Goal: Communication & Community: Answer question/provide support

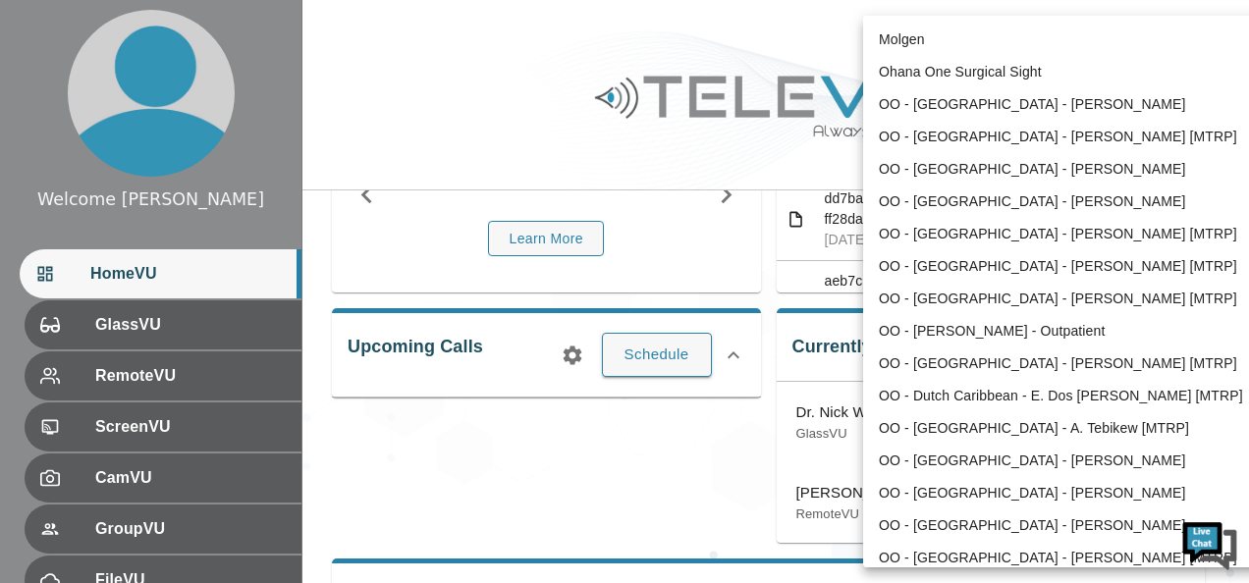
scroll to position [817, 0]
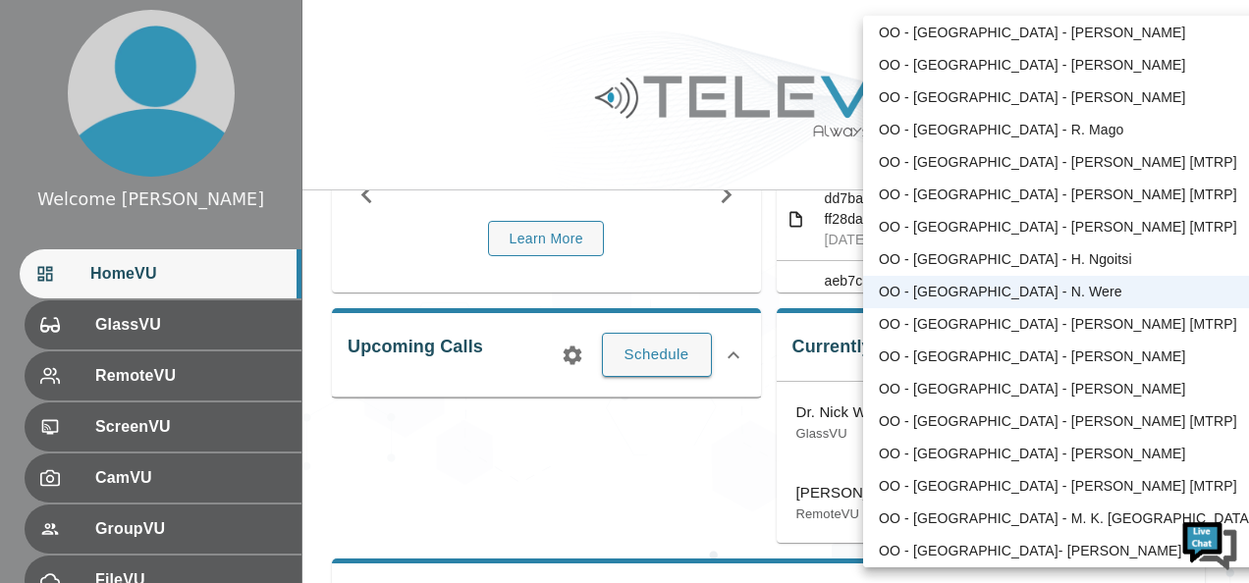
click at [1133, 43] on body "Welcome [PERSON_NAME] HomeVU GlassVU RemoteVU ScreenVU CamVU GroupVU FileVU Cha…" at bounding box center [624, 439] width 1249 height 1271
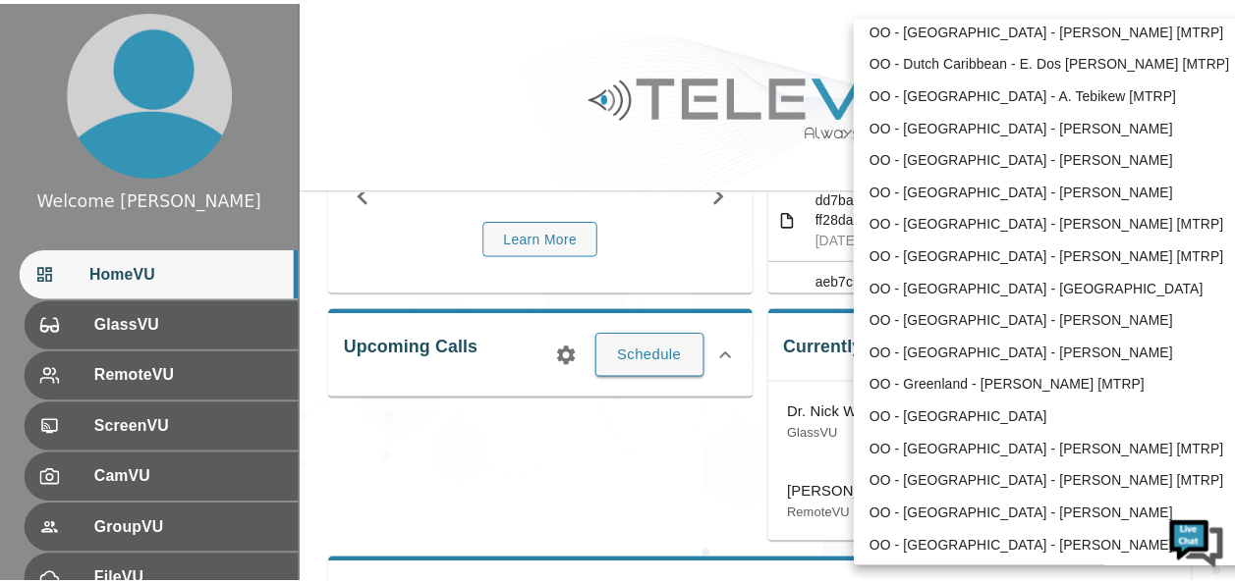
scroll to position [0, 0]
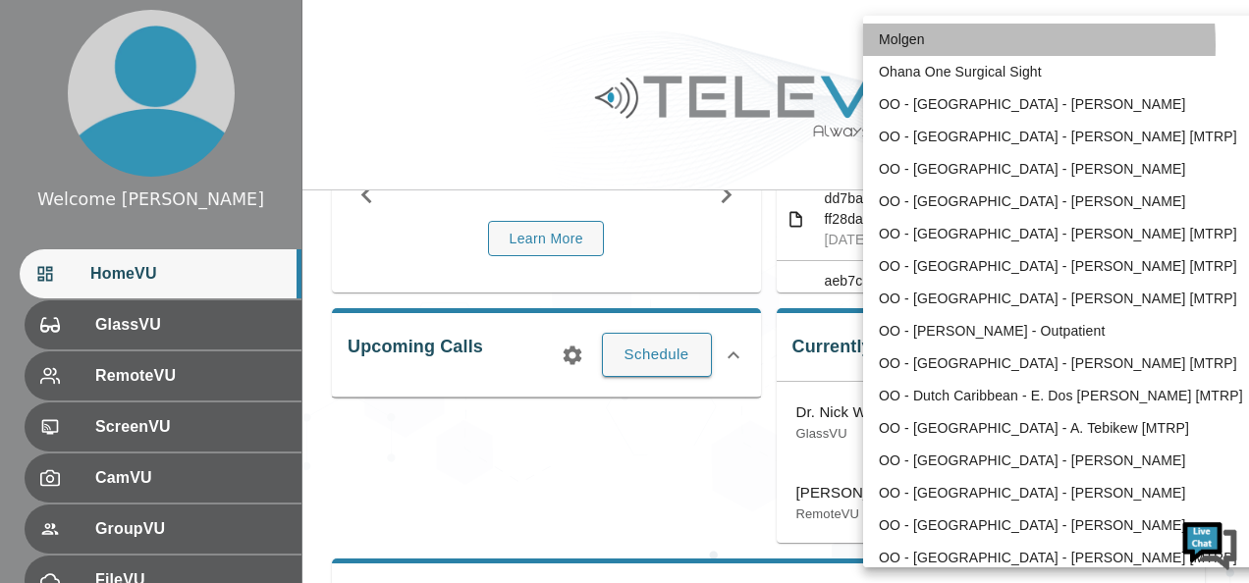
click at [922, 45] on li "Molgen" at bounding box center [1067, 40] width 408 height 32
type input "102"
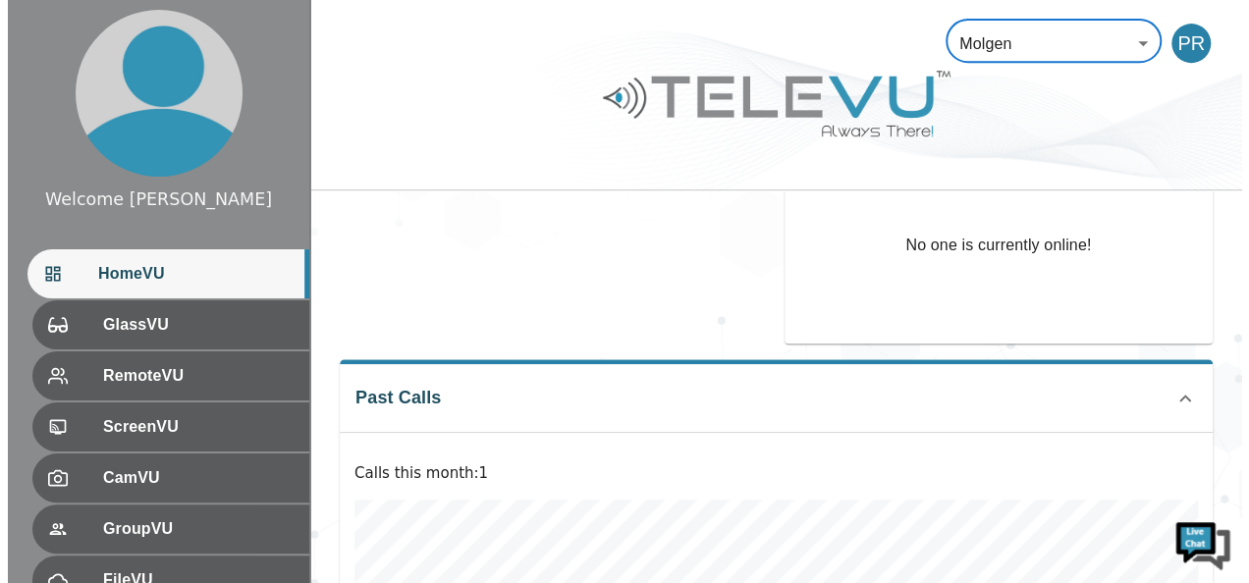
scroll to position [432, 0]
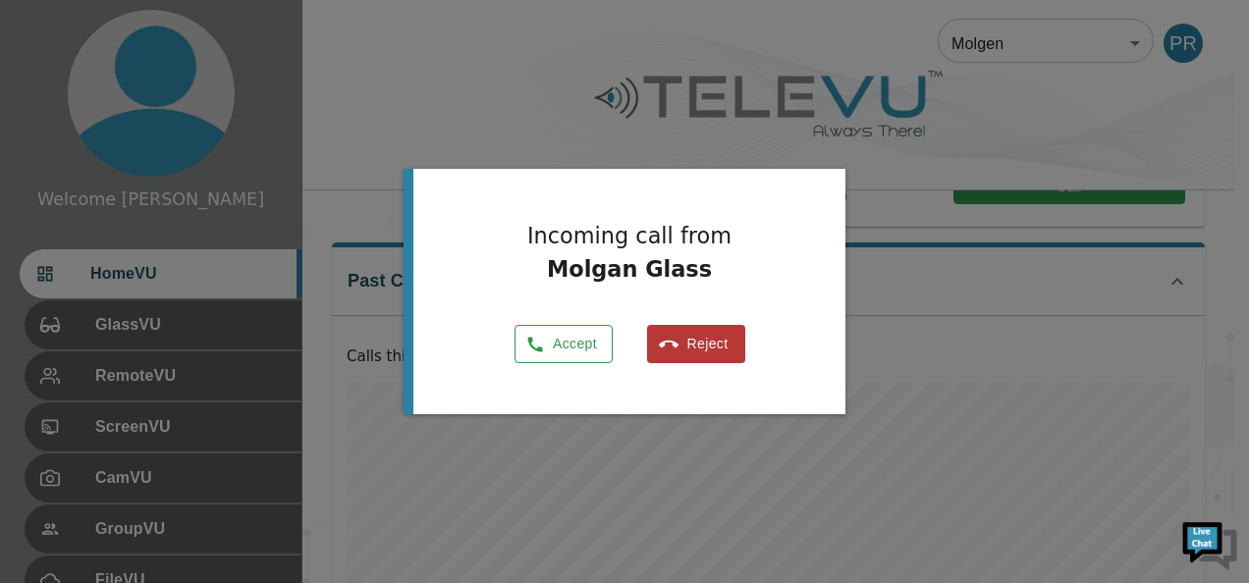
click at [583, 351] on button "Accept" at bounding box center [564, 344] width 98 height 38
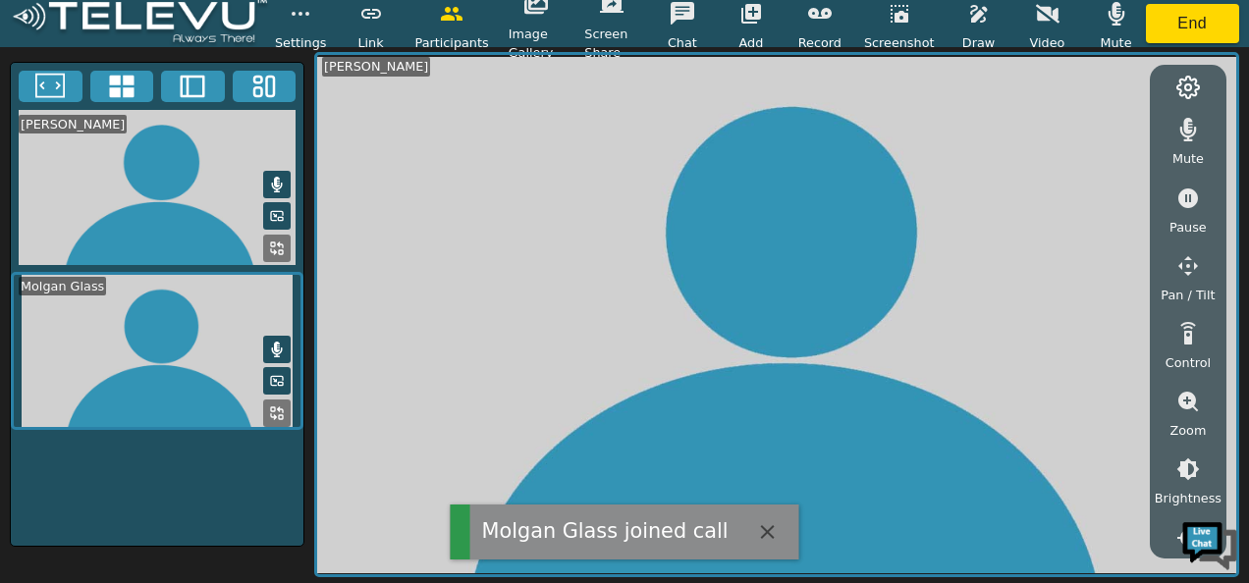
click at [271, 401] on button at bounding box center [277, 414] width 28 height 28
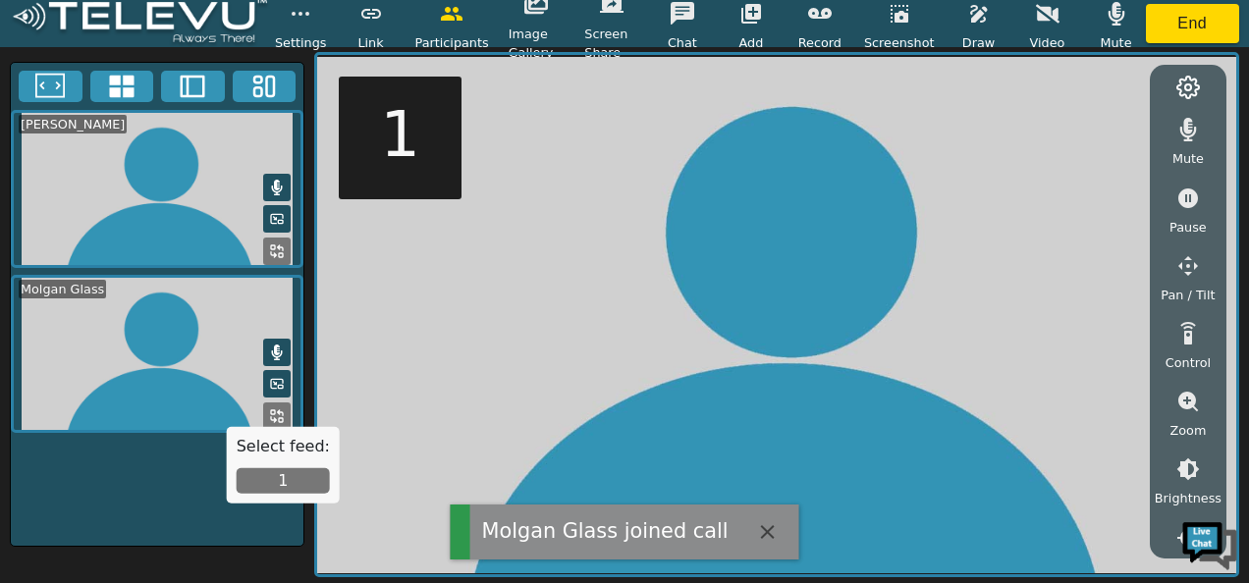
click at [282, 487] on button "1" at bounding box center [283, 481] width 93 height 26
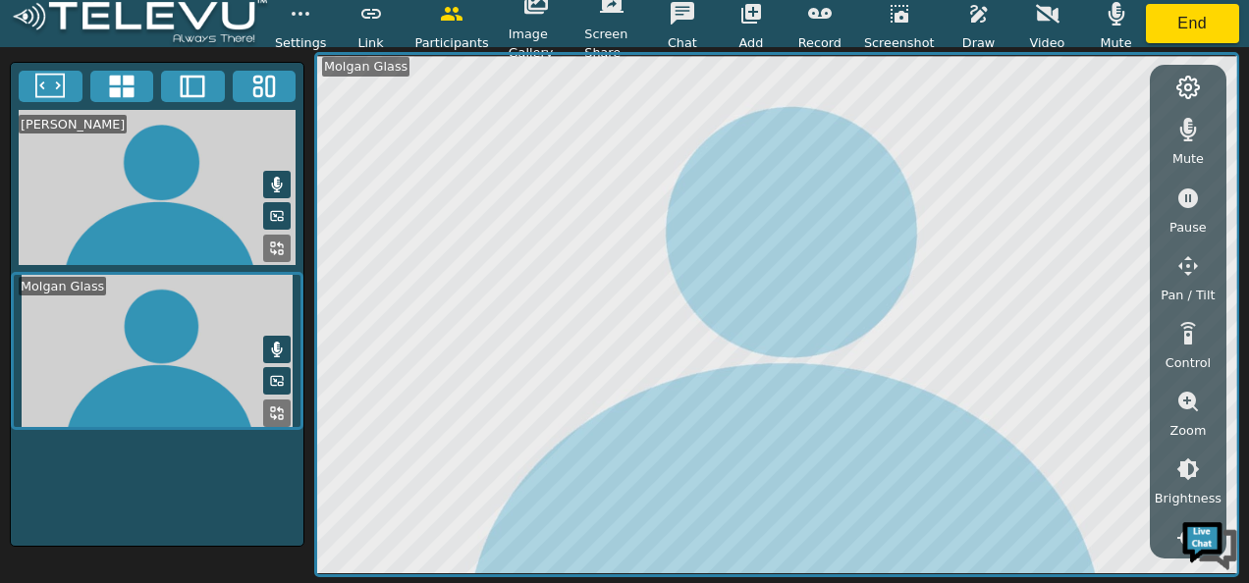
click at [1179, 135] on icon "button" at bounding box center [1189, 130] width 24 height 24
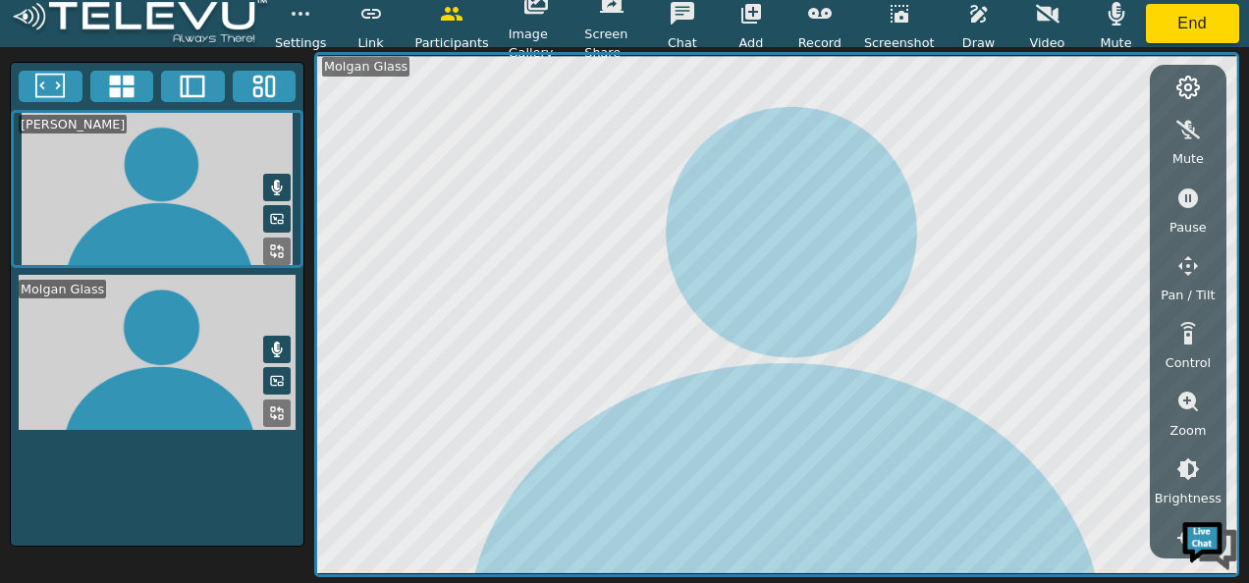
click at [282, 342] on icon at bounding box center [277, 350] width 16 height 16
click at [1185, 130] on icon "button" at bounding box center [1189, 130] width 24 height 24
click at [1185, 130] on icon "button" at bounding box center [1189, 130] width 17 height 24
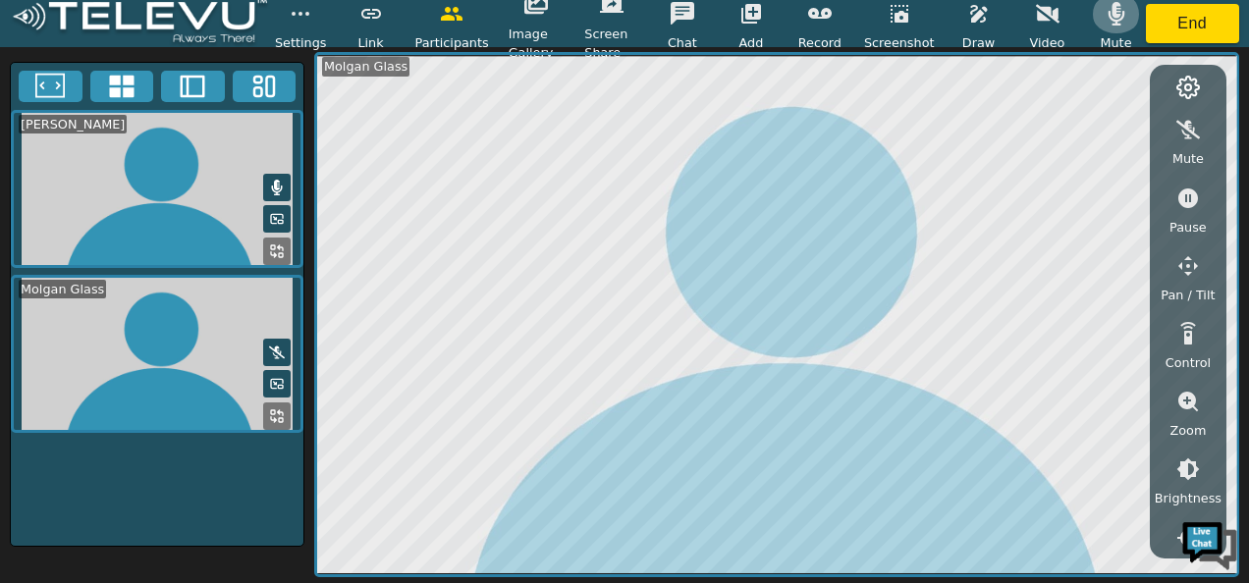
click at [1114, 17] on icon "button" at bounding box center [1116, 14] width 17 height 24
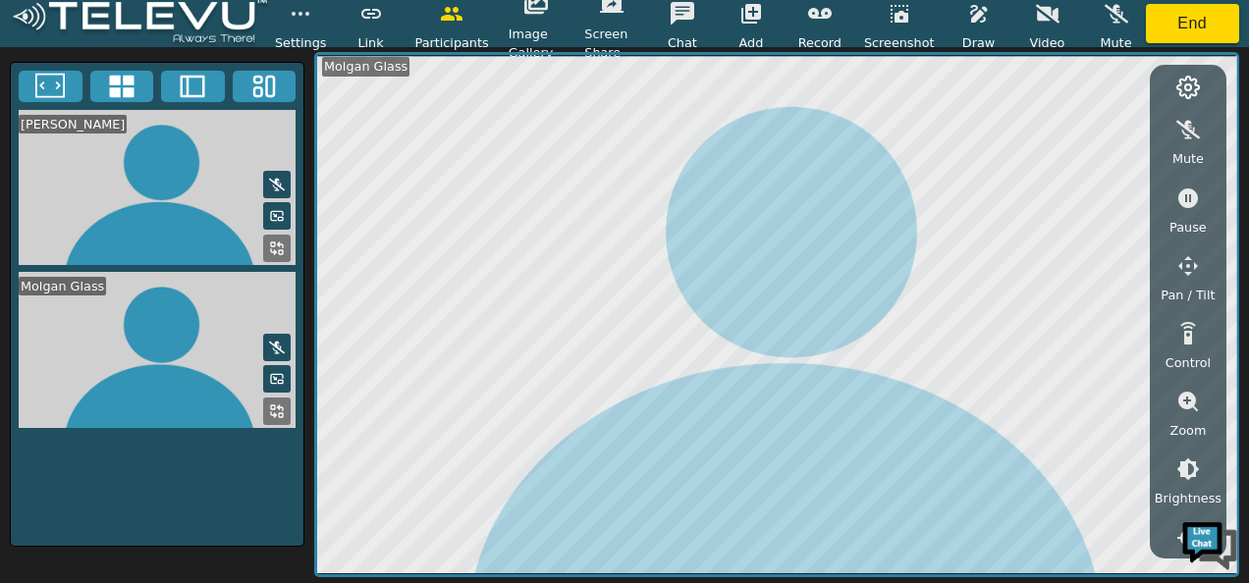
click at [277, 340] on icon at bounding box center [277, 348] width 16 height 16
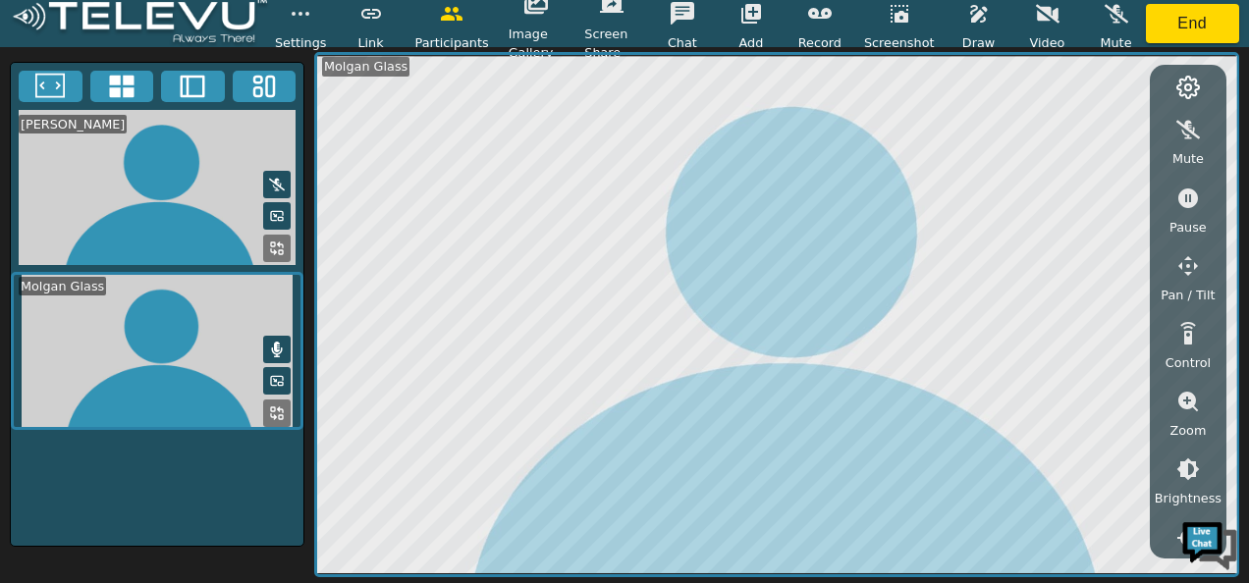
click at [277, 342] on icon at bounding box center [277, 350] width 16 height 16
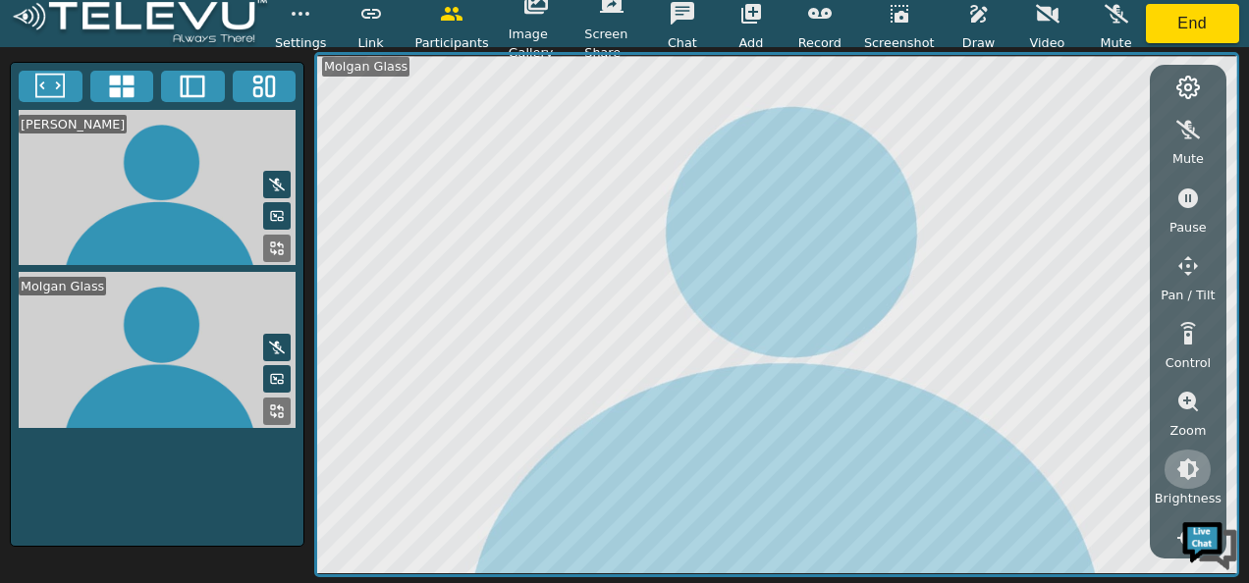
click at [1186, 465] on icon "button" at bounding box center [1189, 470] width 23 height 23
drag, startPoint x: 1216, startPoint y: 284, endPoint x: 1216, endPoint y: 334, distance: 50.1
click at [1216, 334] on div "Mute Pause Pan / Tilt Control Zoom Brightness Focus Volume Resolution Flashligh…" at bounding box center [1188, 324] width 67 height 448
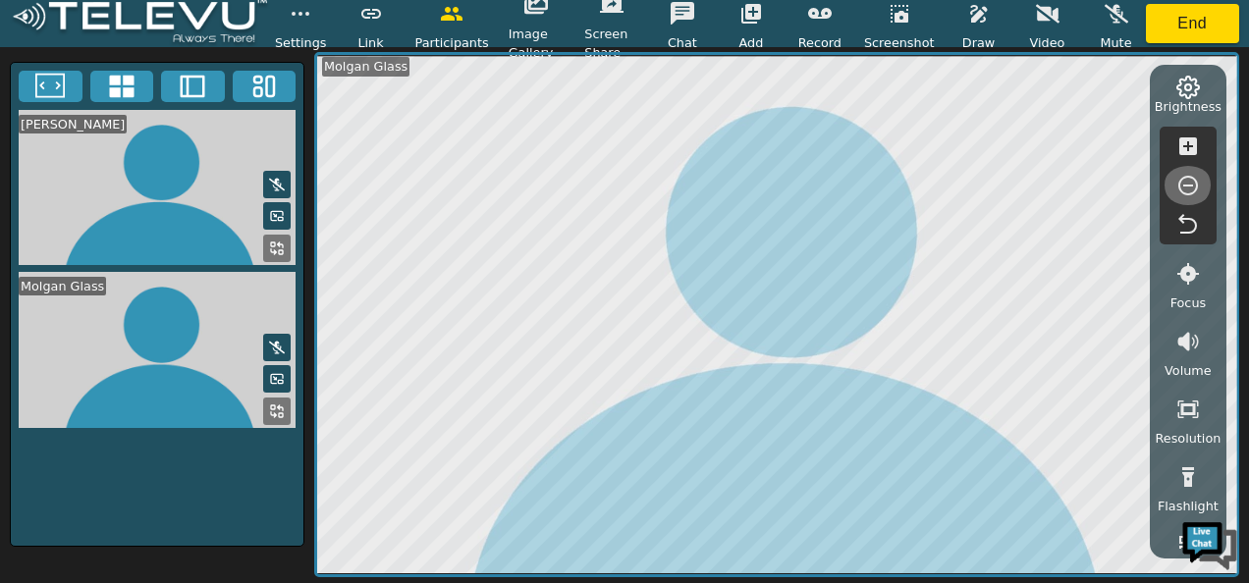
click at [1185, 177] on icon "button" at bounding box center [1189, 186] width 20 height 20
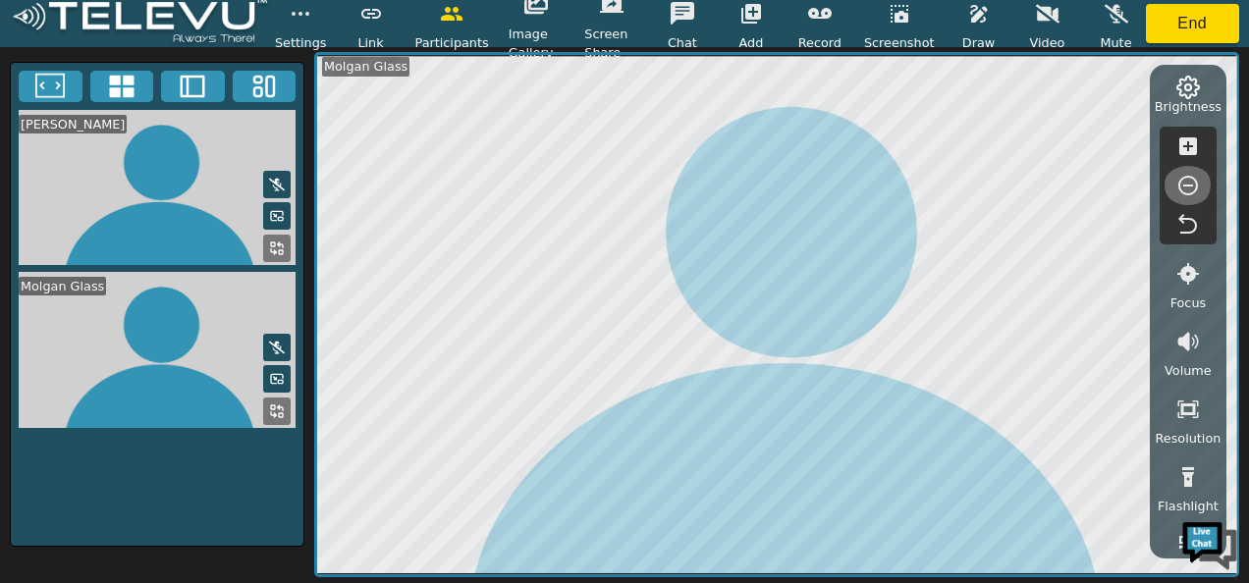
click at [1185, 177] on icon "button" at bounding box center [1189, 186] width 20 height 20
click at [817, 33] on span "Record" at bounding box center [820, 42] width 43 height 19
click at [281, 343] on icon at bounding box center [277, 347] width 16 height 13
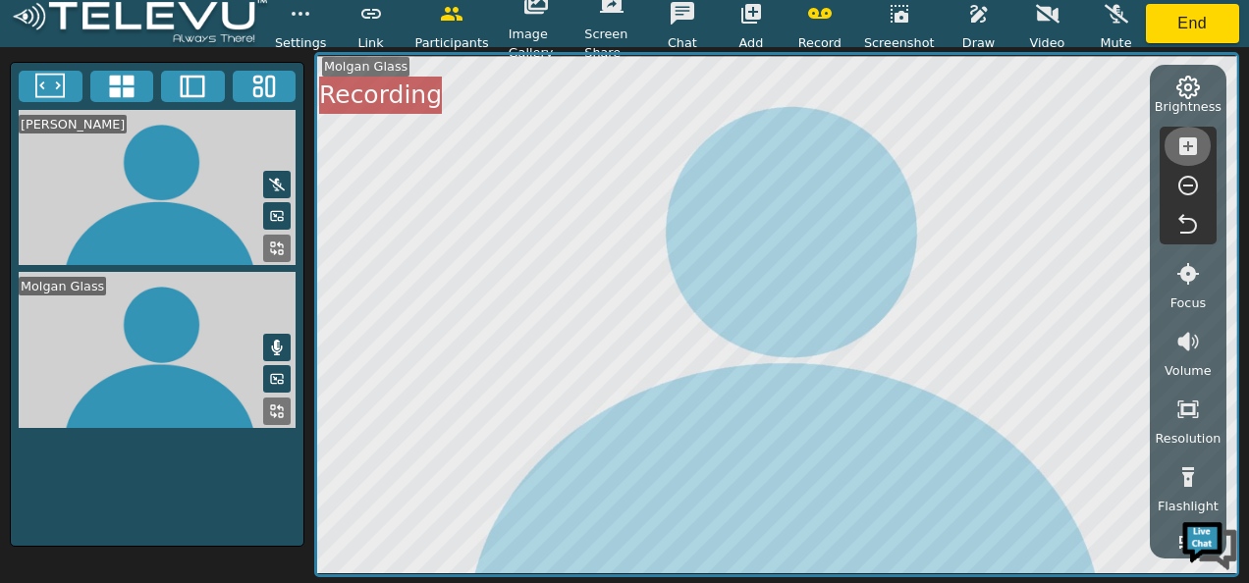
click at [1188, 147] on icon "button" at bounding box center [1189, 147] width 24 height 24
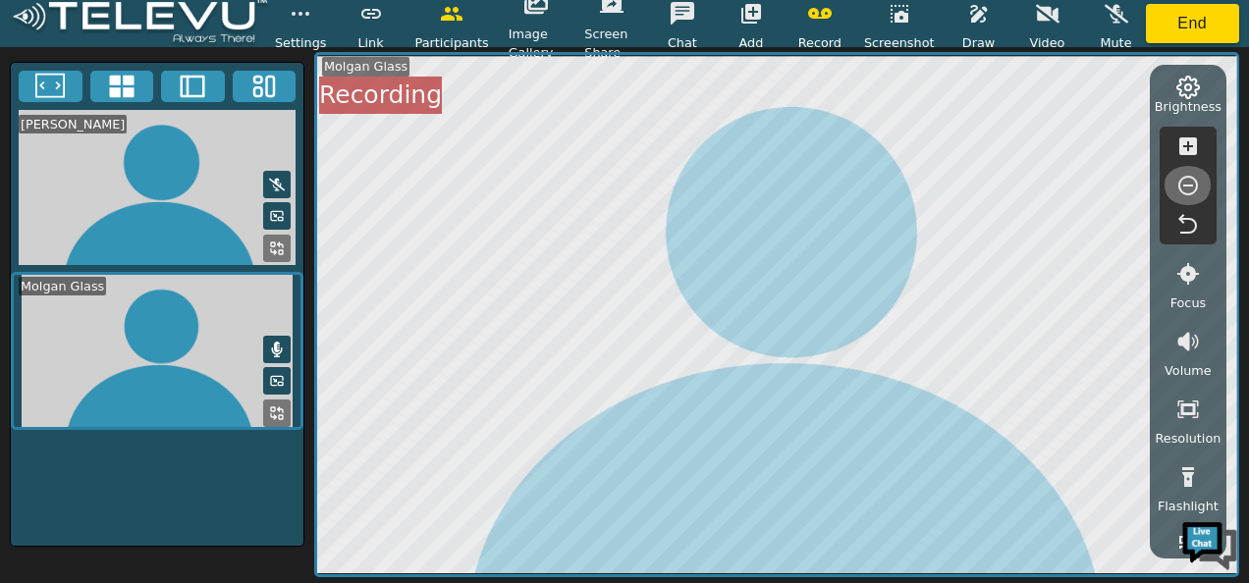
click at [1188, 182] on icon "button" at bounding box center [1189, 186] width 24 height 24
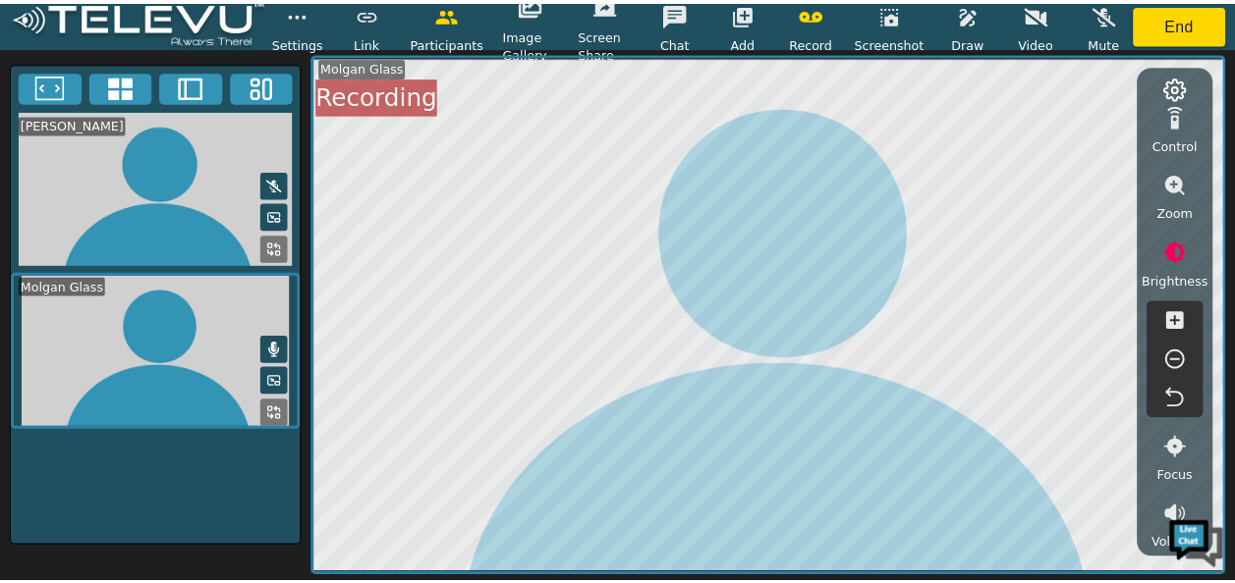
scroll to position [198, 0]
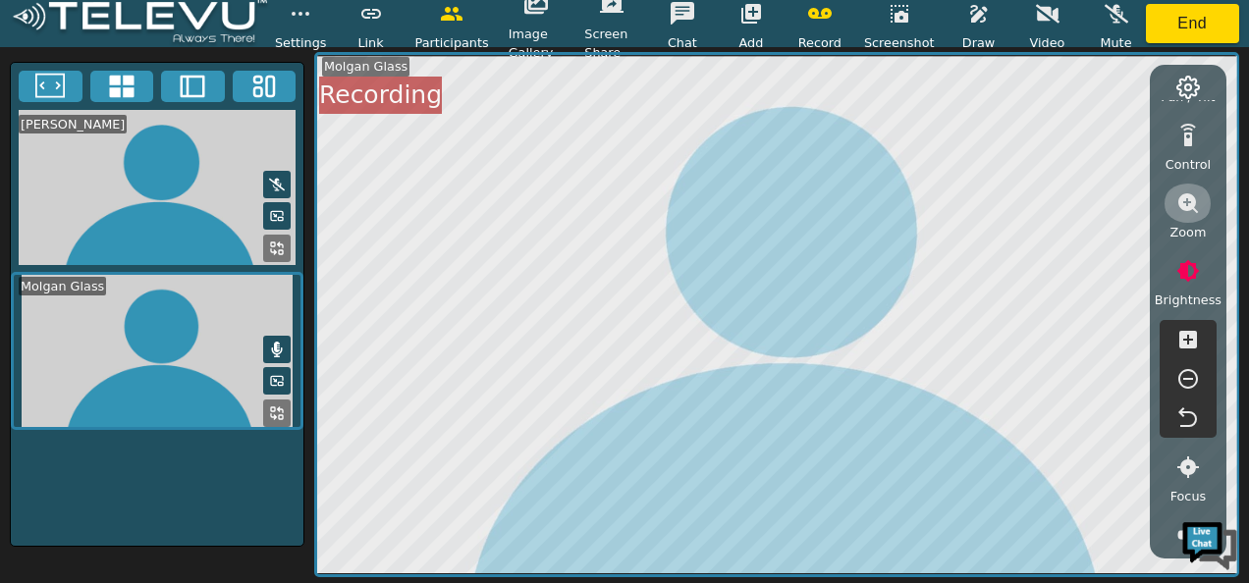
click at [1189, 199] on icon "button" at bounding box center [1189, 203] width 20 height 20
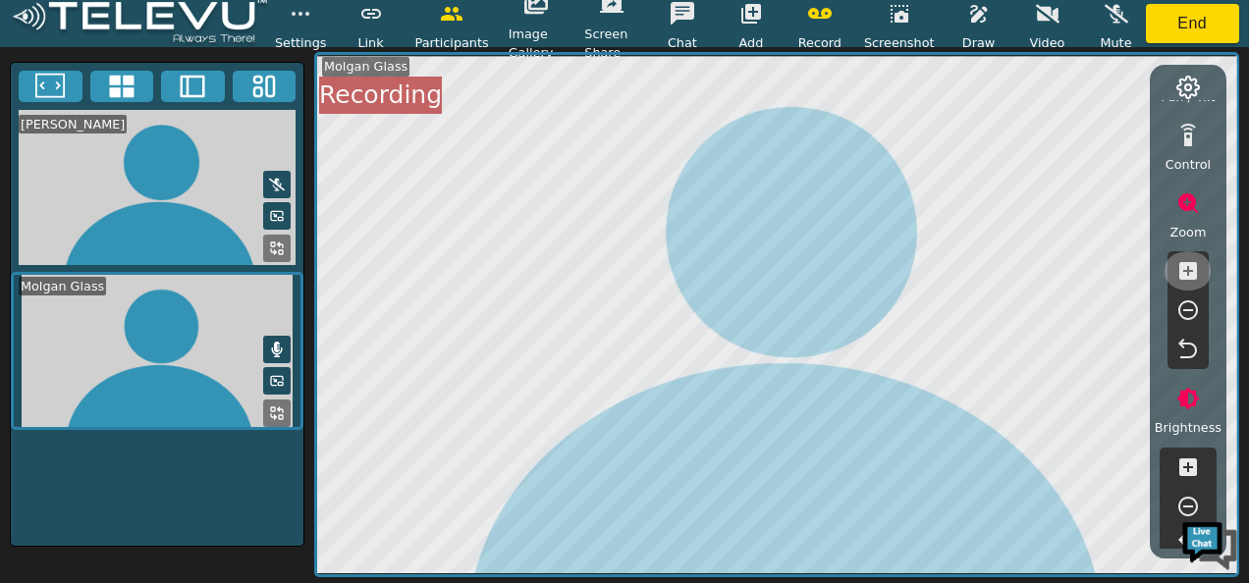
click at [1187, 269] on icon "button" at bounding box center [1189, 271] width 24 height 24
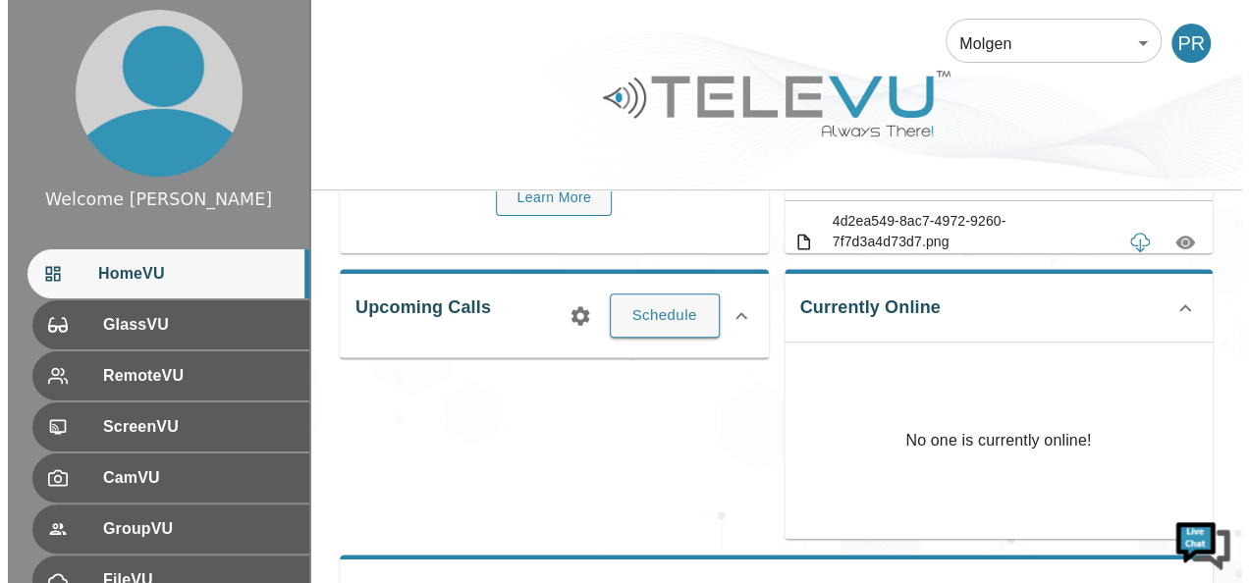
scroll to position [39, 0]
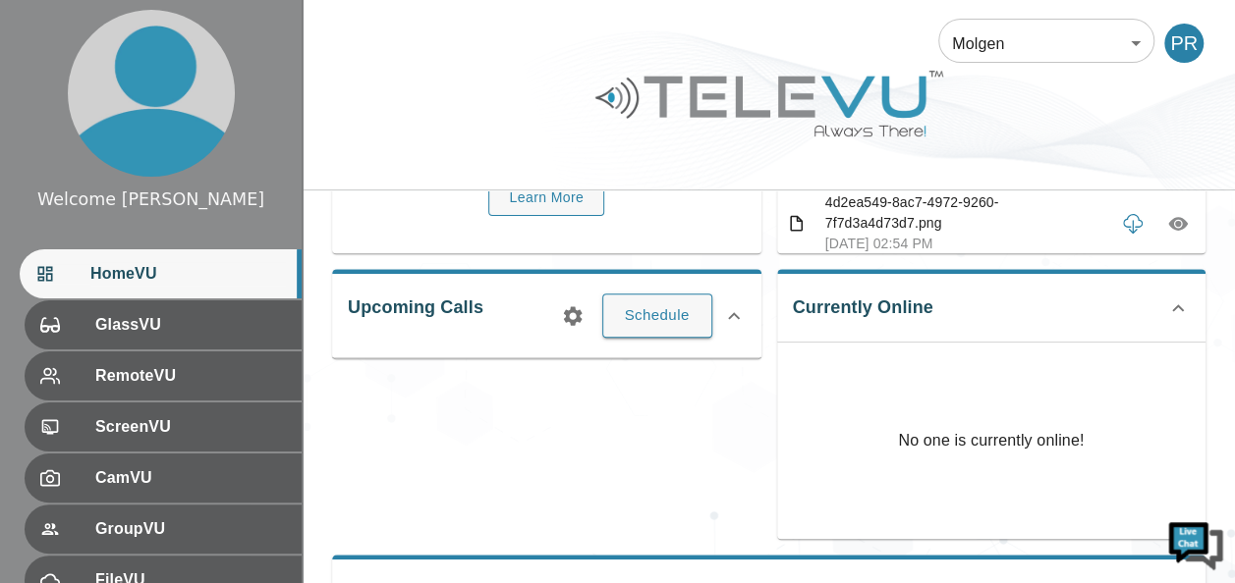
click at [1177, 312] on icon at bounding box center [1178, 309] width 24 height 24
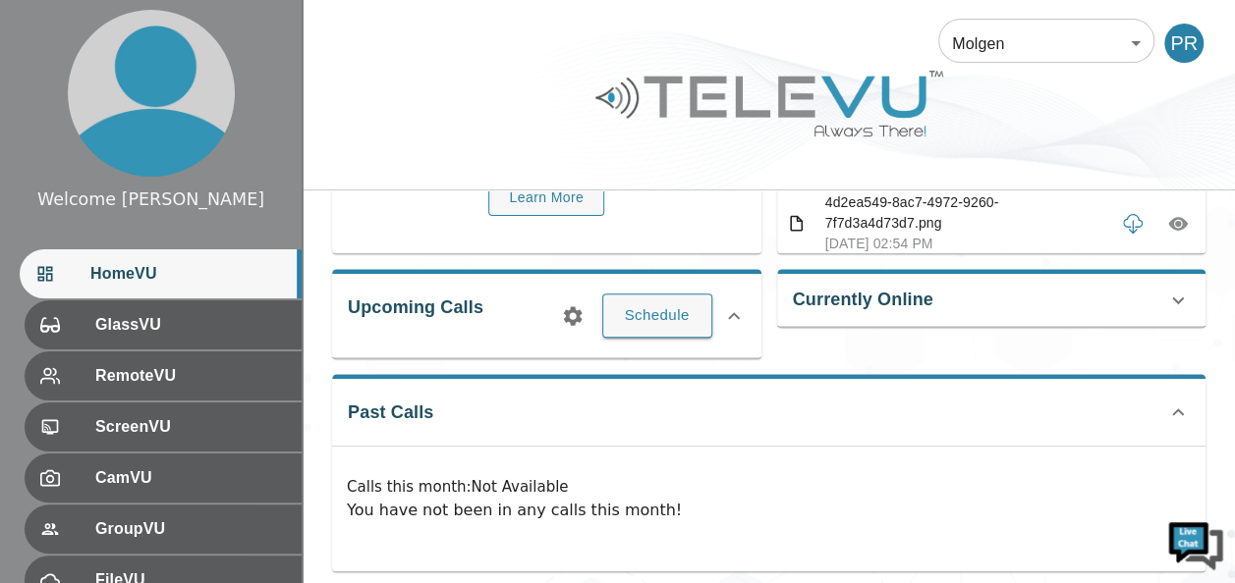
click at [1175, 298] on icon at bounding box center [1178, 301] width 24 height 24
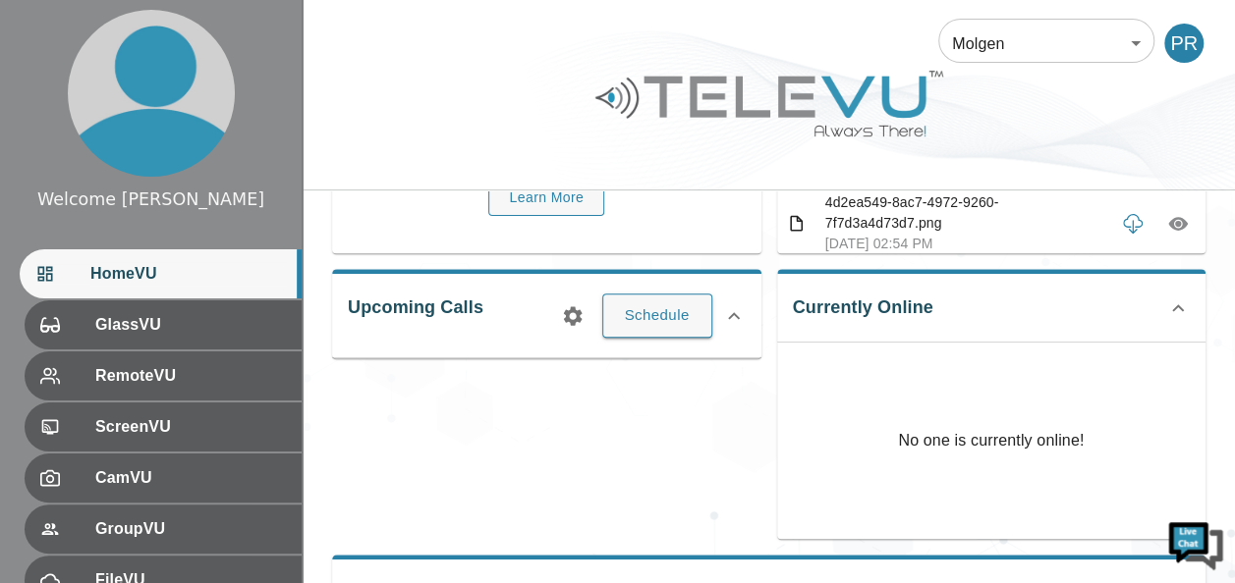
click at [1175, 298] on icon at bounding box center [1178, 309] width 24 height 24
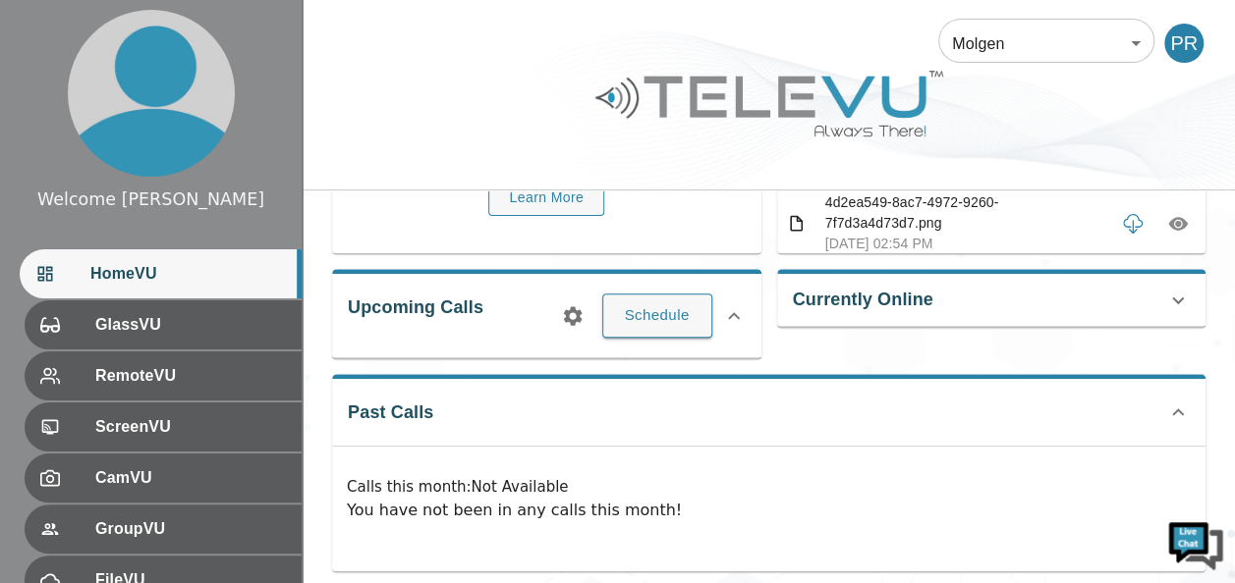
click at [1180, 300] on icon at bounding box center [1178, 300] width 12 height 7
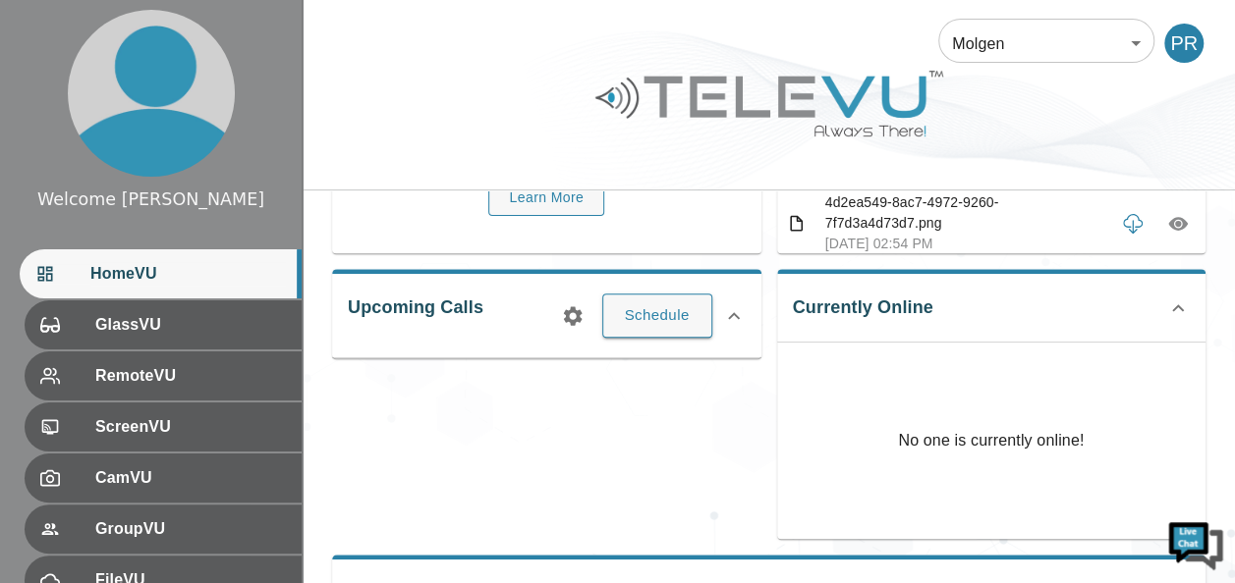
click at [1177, 304] on icon at bounding box center [1178, 307] width 12 height 7
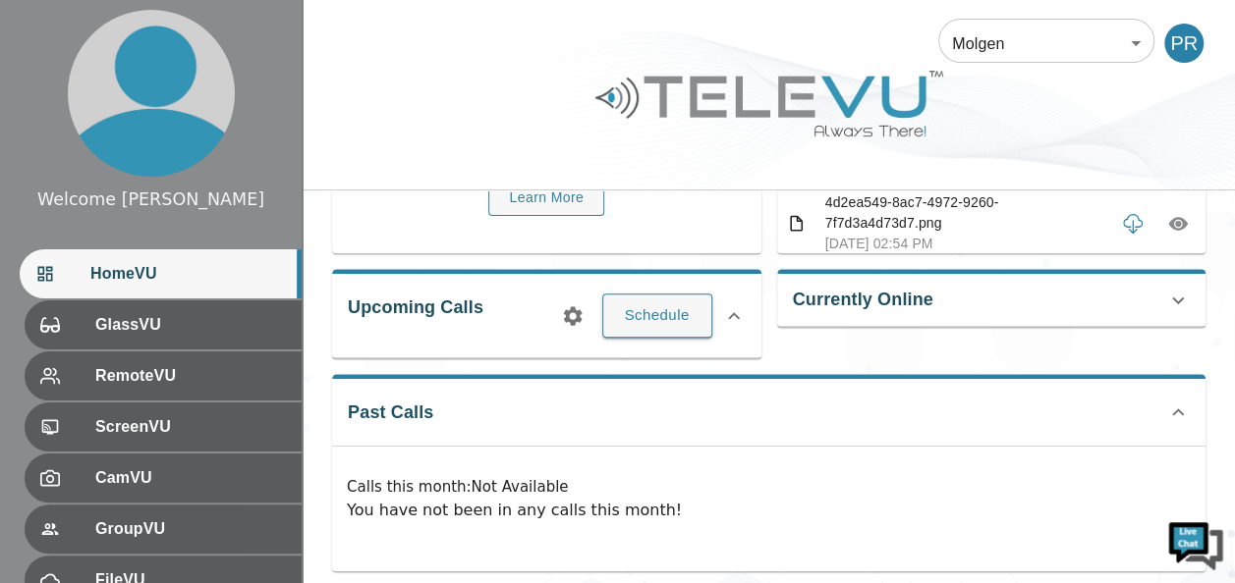
click at [1177, 303] on icon at bounding box center [1178, 301] width 24 height 24
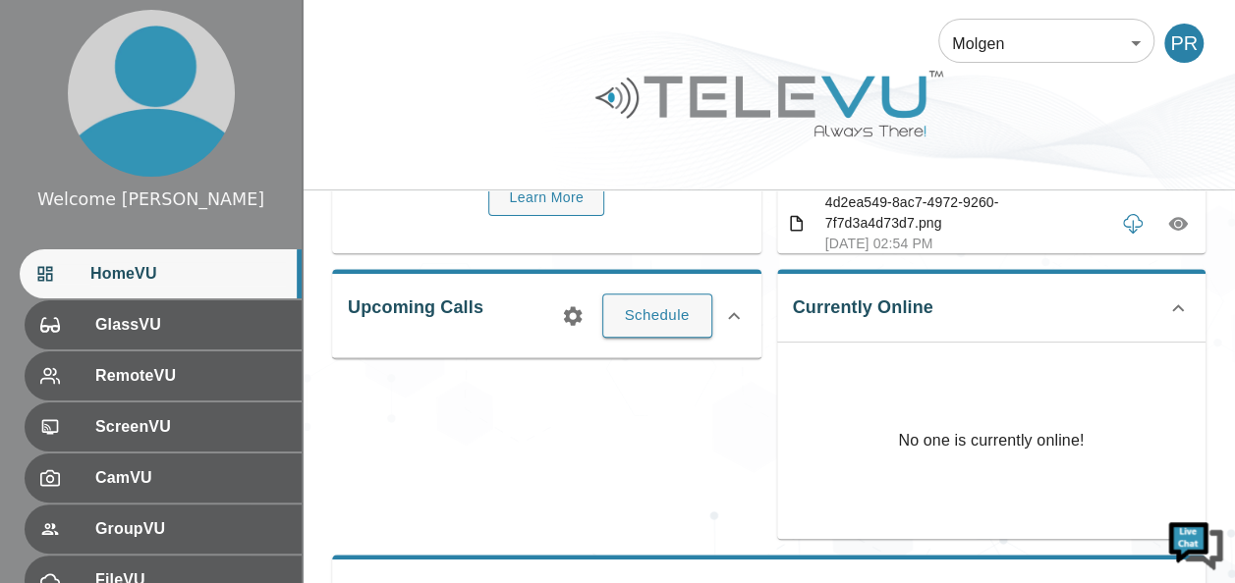
click at [1177, 304] on icon at bounding box center [1178, 307] width 12 height 7
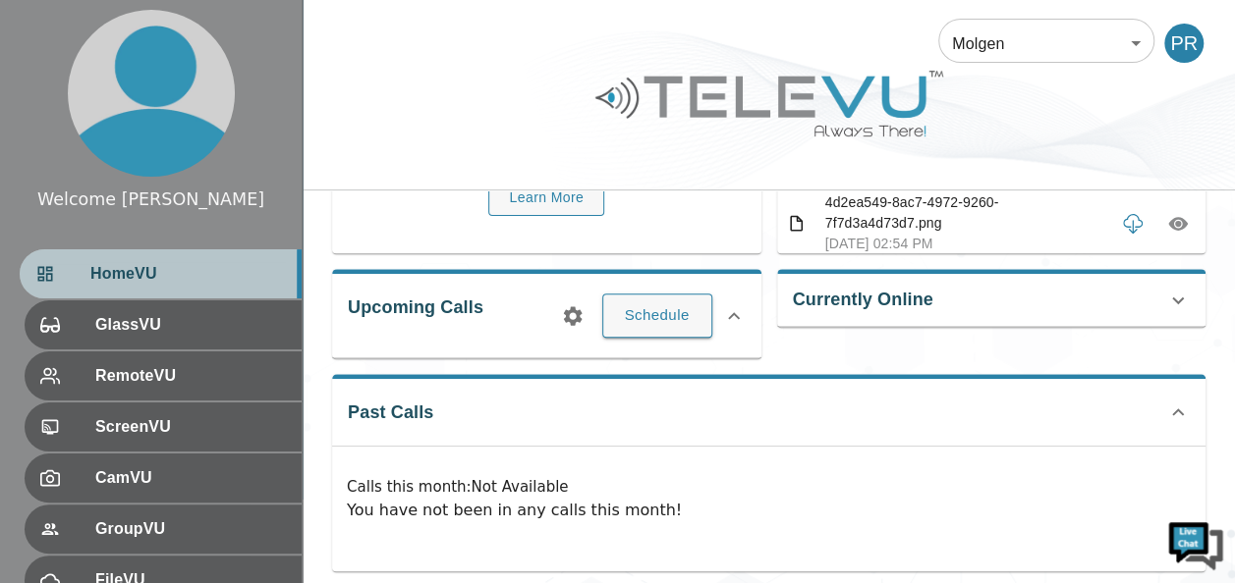
click at [150, 274] on span "HomeVU" at bounding box center [187, 274] width 195 height 24
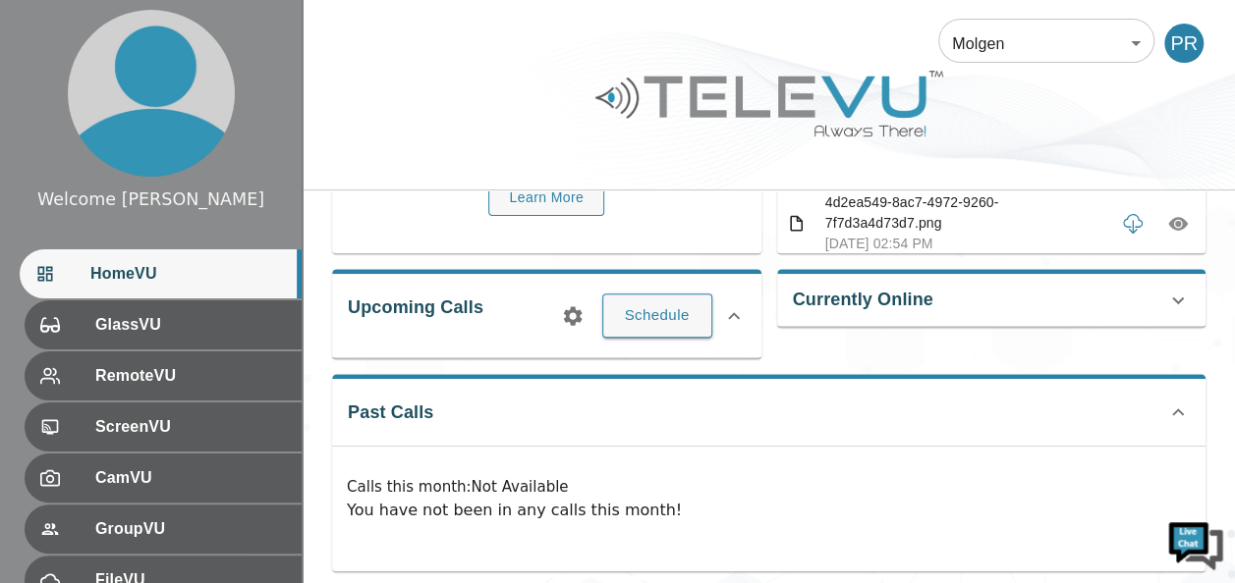
click at [1181, 302] on icon at bounding box center [1178, 301] width 24 height 24
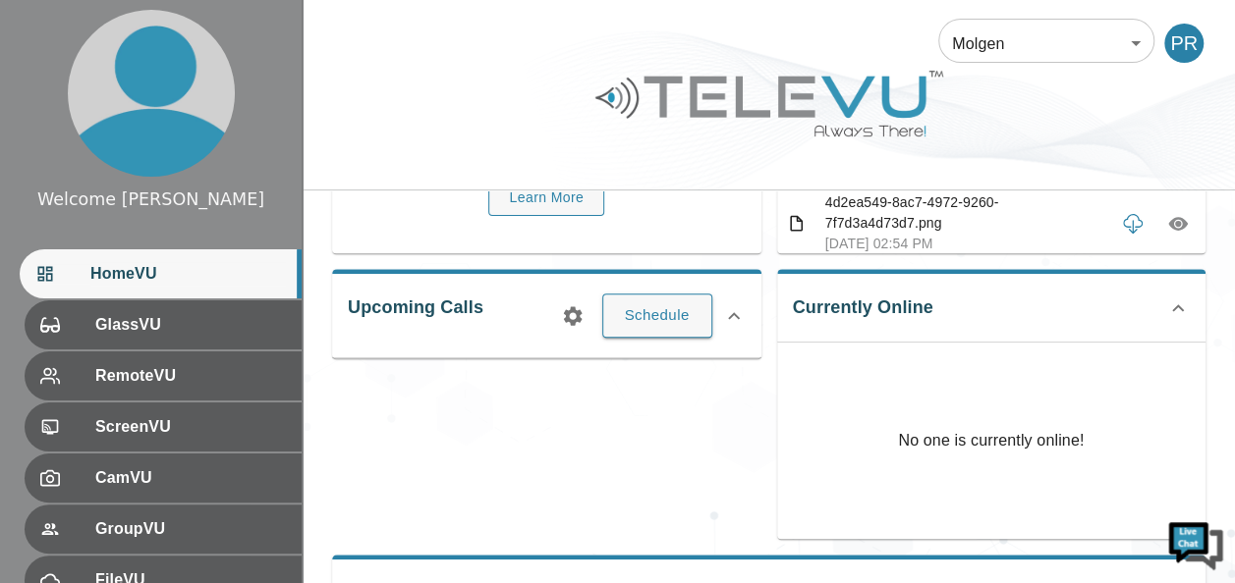
click at [1181, 302] on icon at bounding box center [1178, 309] width 24 height 24
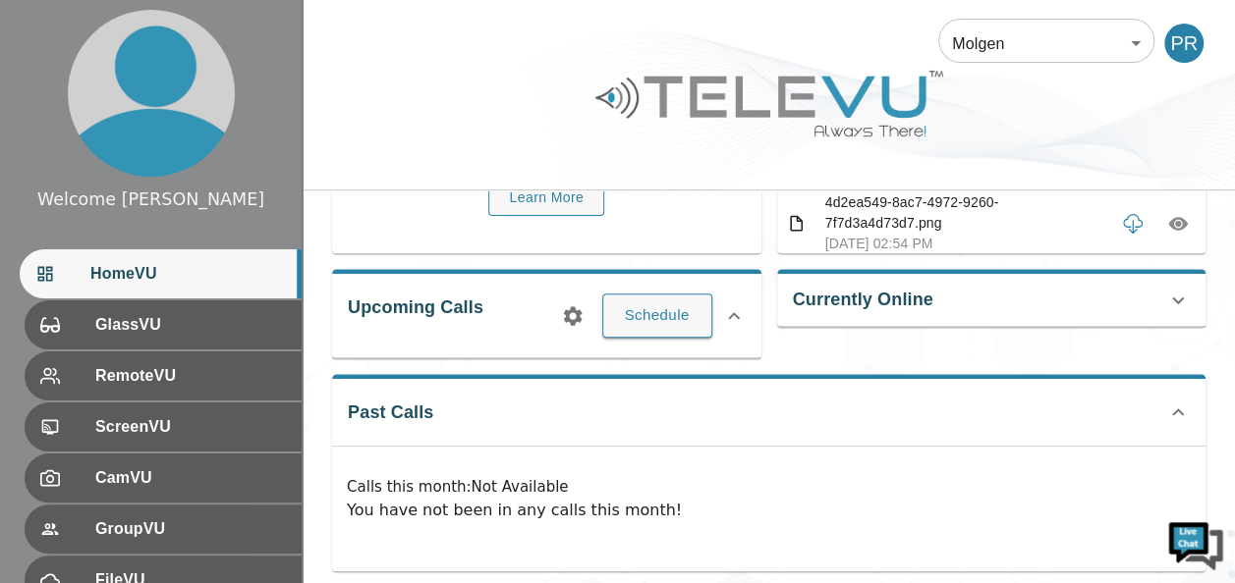
click at [1175, 299] on icon at bounding box center [1178, 300] width 12 height 7
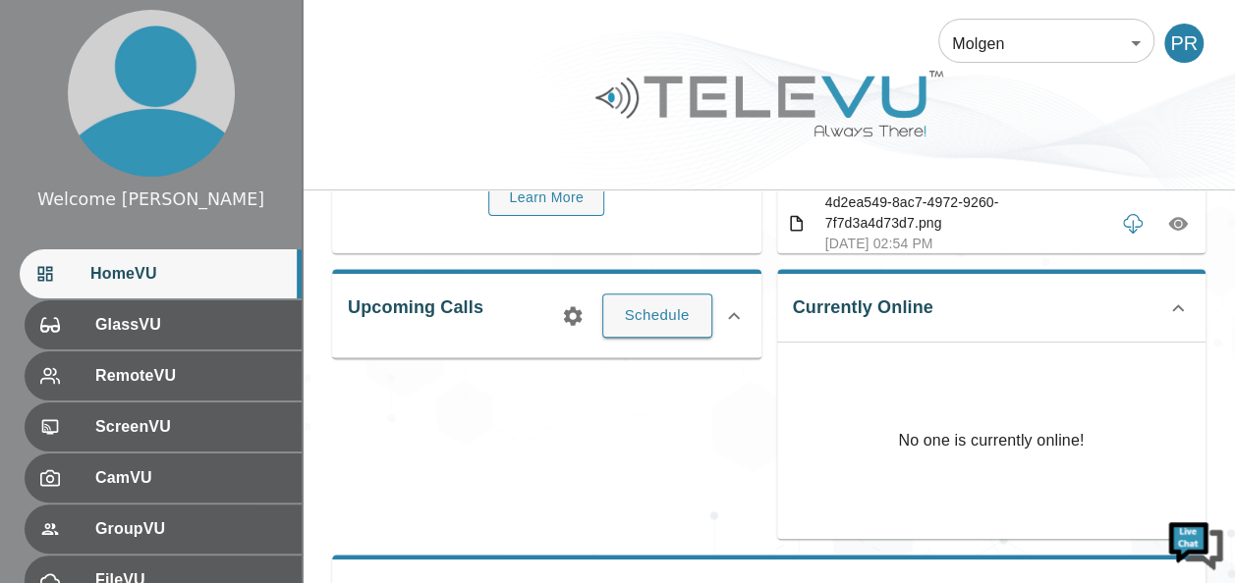
click at [1177, 304] on icon at bounding box center [1178, 307] width 12 height 7
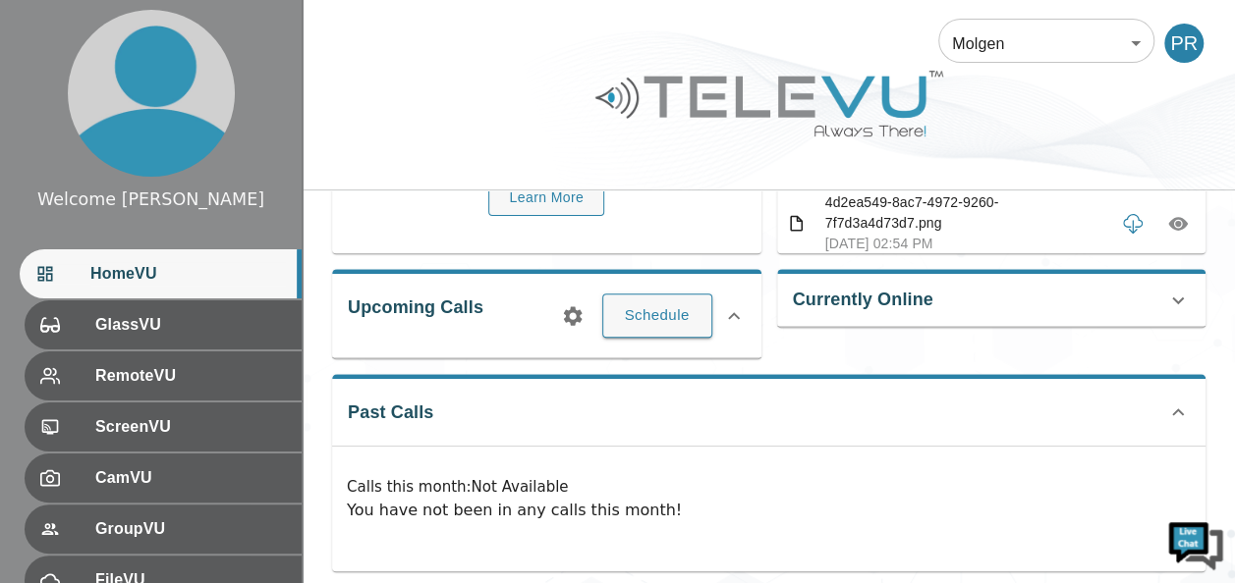
click at [1177, 304] on icon at bounding box center [1178, 301] width 24 height 24
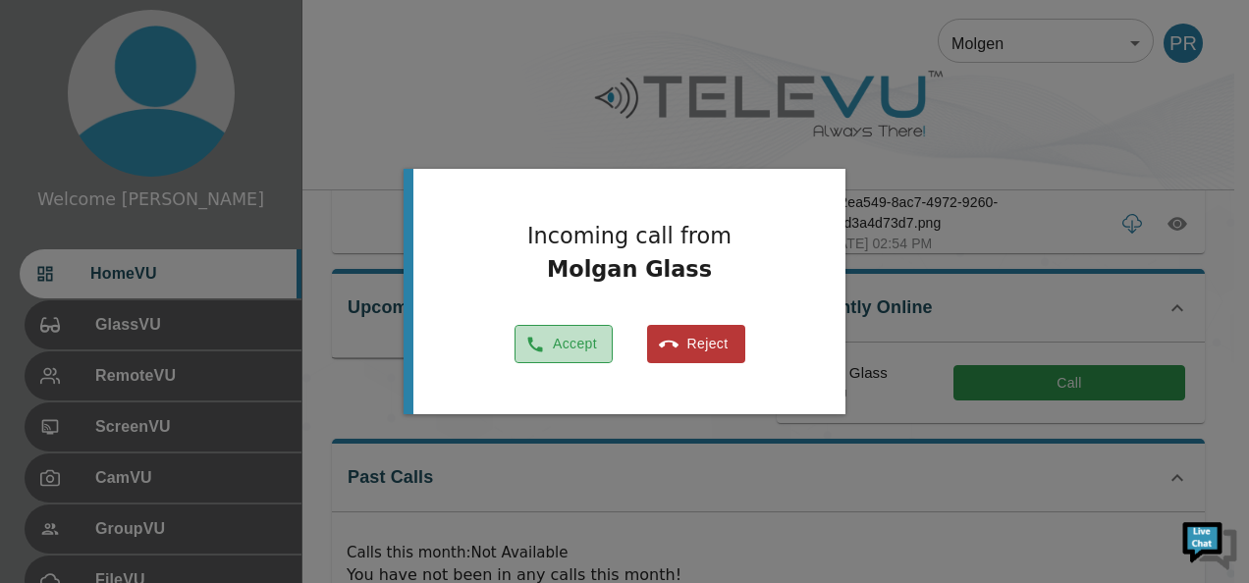
click at [590, 336] on button "Accept" at bounding box center [564, 344] width 98 height 38
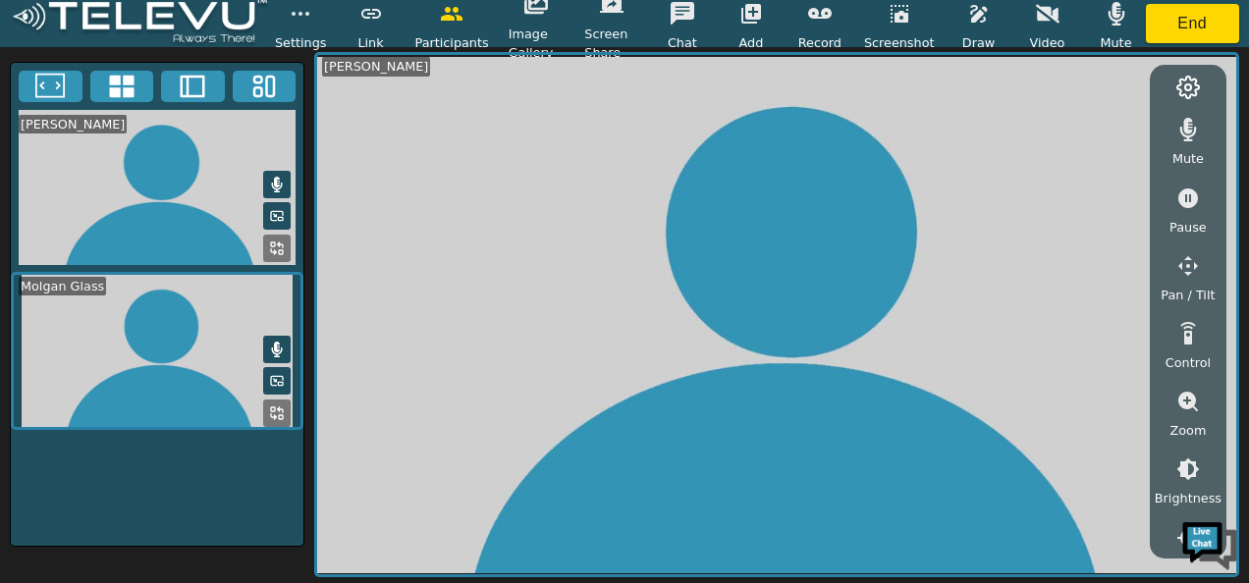
click at [273, 406] on icon at bounding box center [277, 414] width 16 height 16
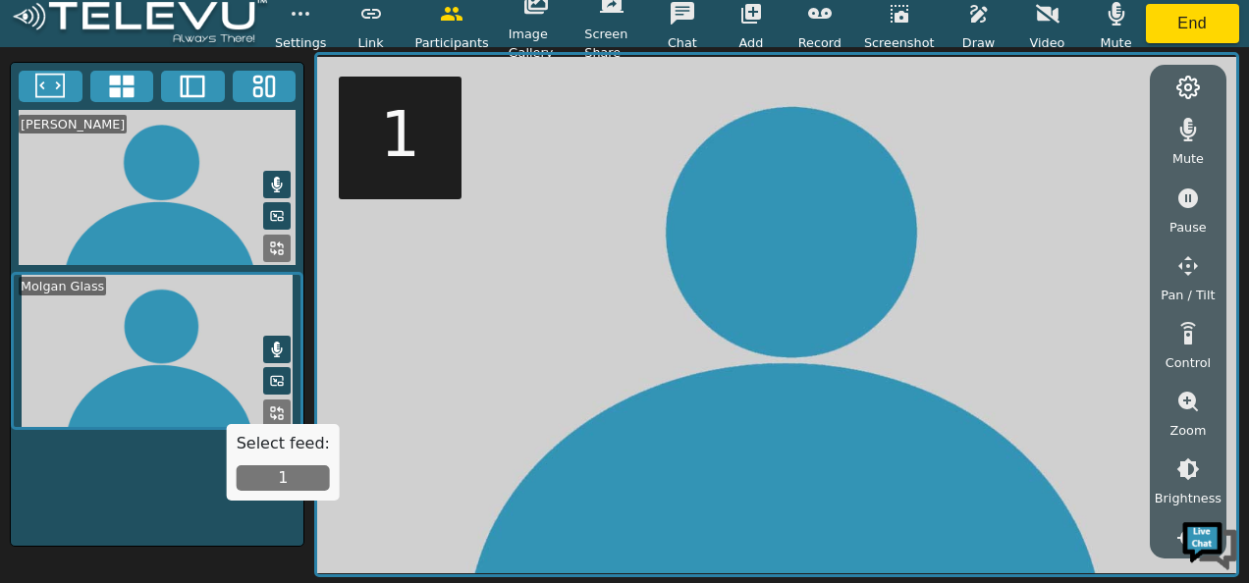
click at [284, 476] on button "1" at bounding box center [283, 479] width 93 height 26
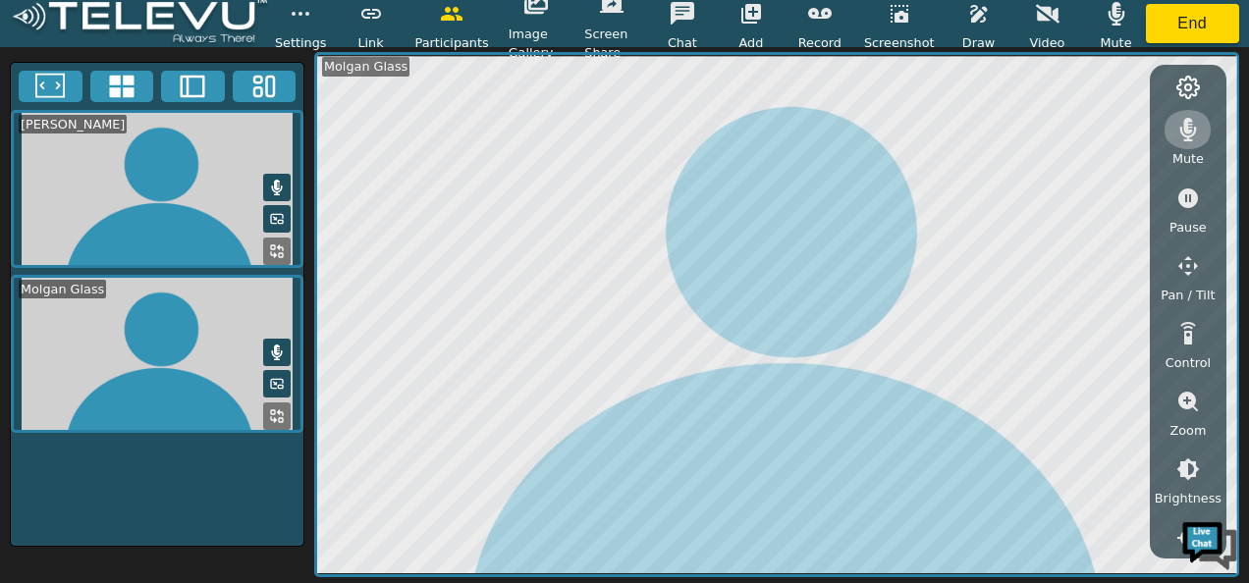
click at [1184, 128] on icon "button" at bounding box center [1189, 130] width 24 height 24
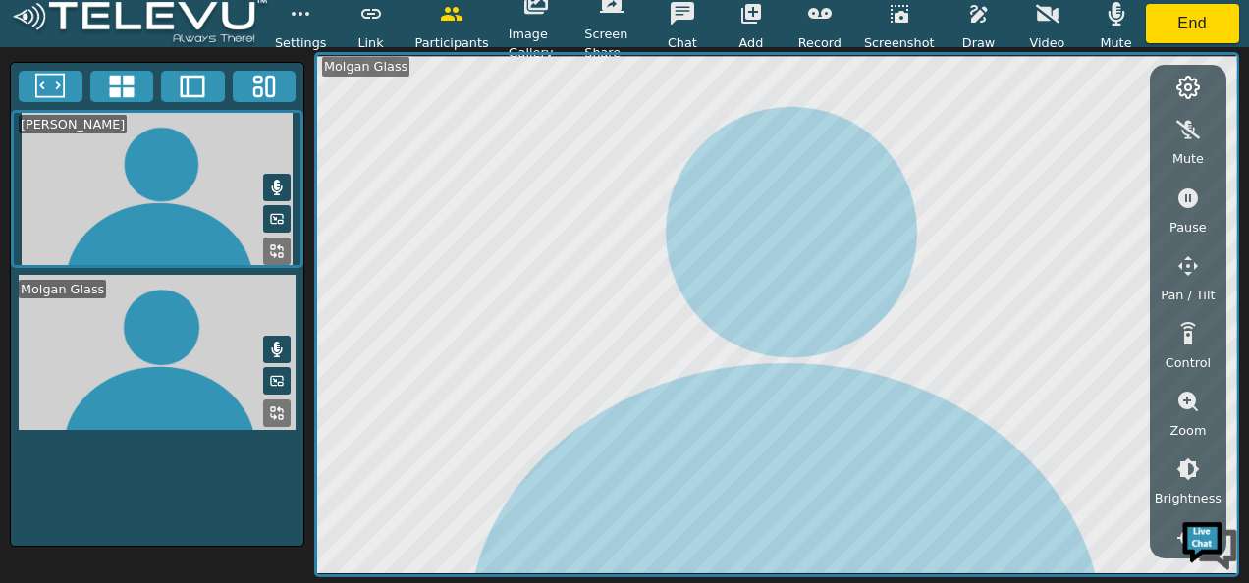
click at [269, 336] on button at bounding box center [277, 350] width 28 height 28
click at [1114, 18] on icon "button" at bounding box center [1117, 14] width 24 height 24
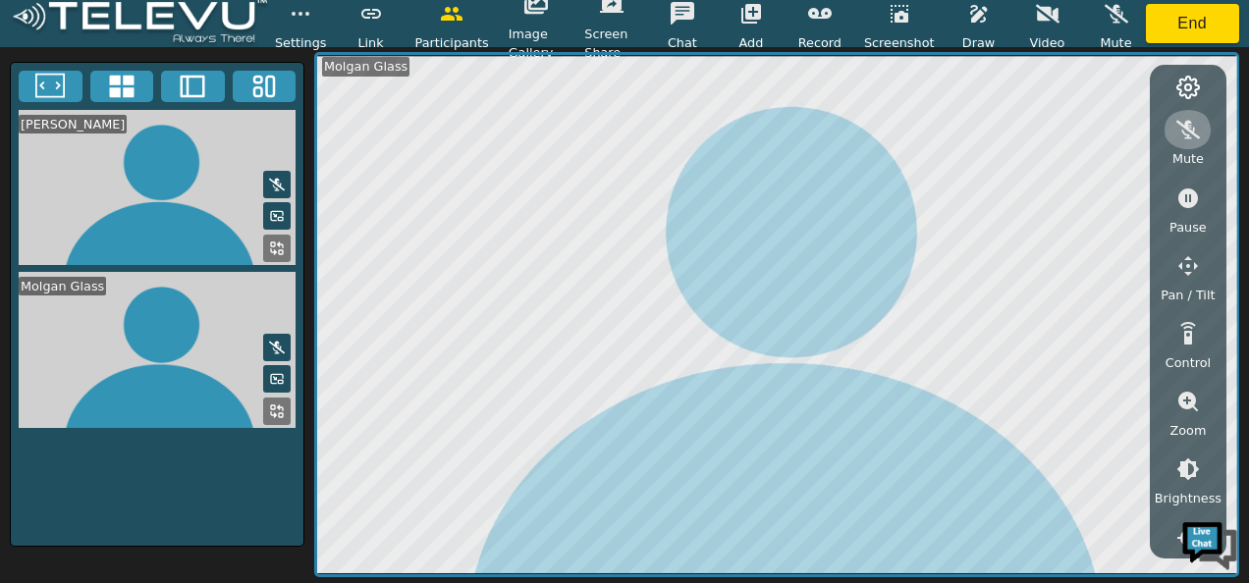
click at [1187, 130] on icon "button" at bounding box center [1189, 130] width 24 height 19
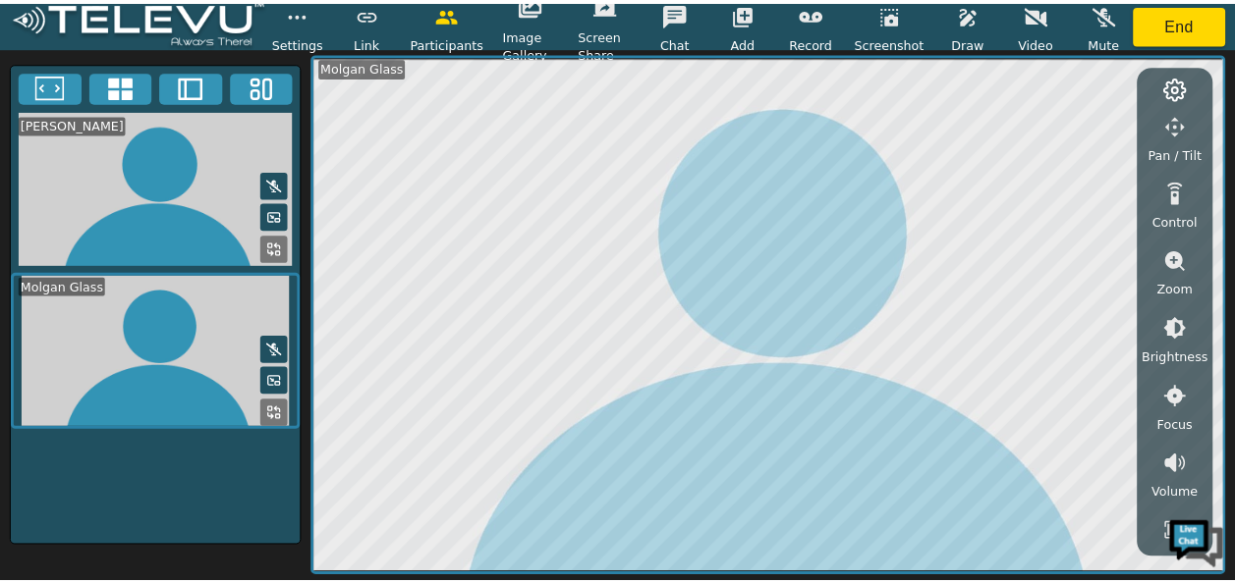
scroll to position [145, 0]
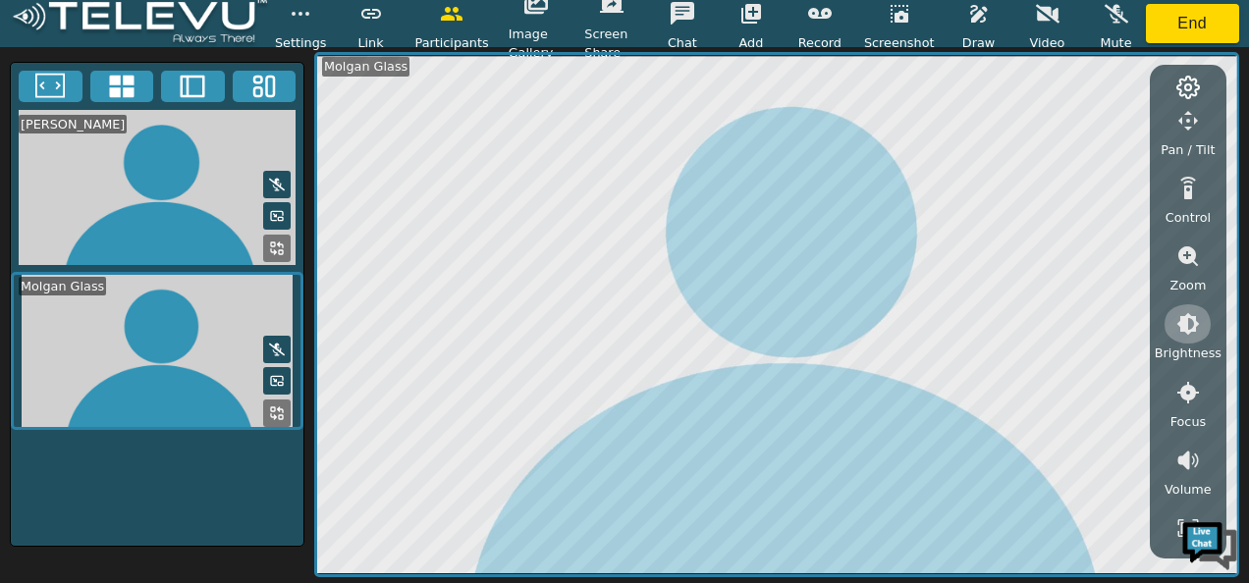
click at [1188, 321] on icon "button" at bounding box center [1189, 324] width 24 height 24
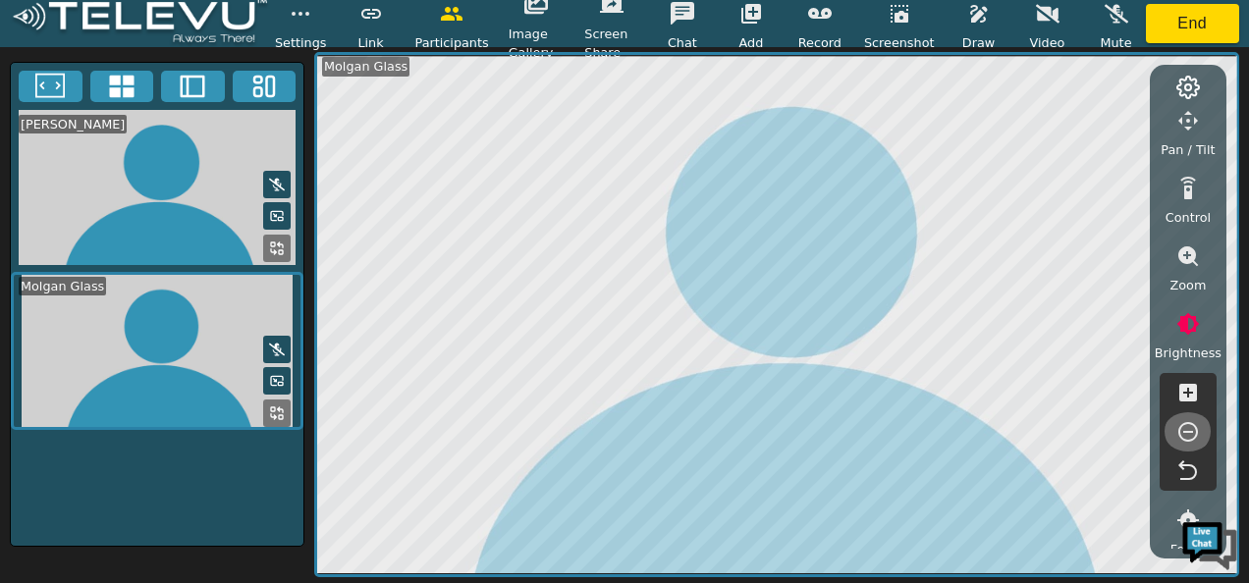
click at [1188, 428] on icon "button" at bounding box center [1189, 432] width 24 height 24
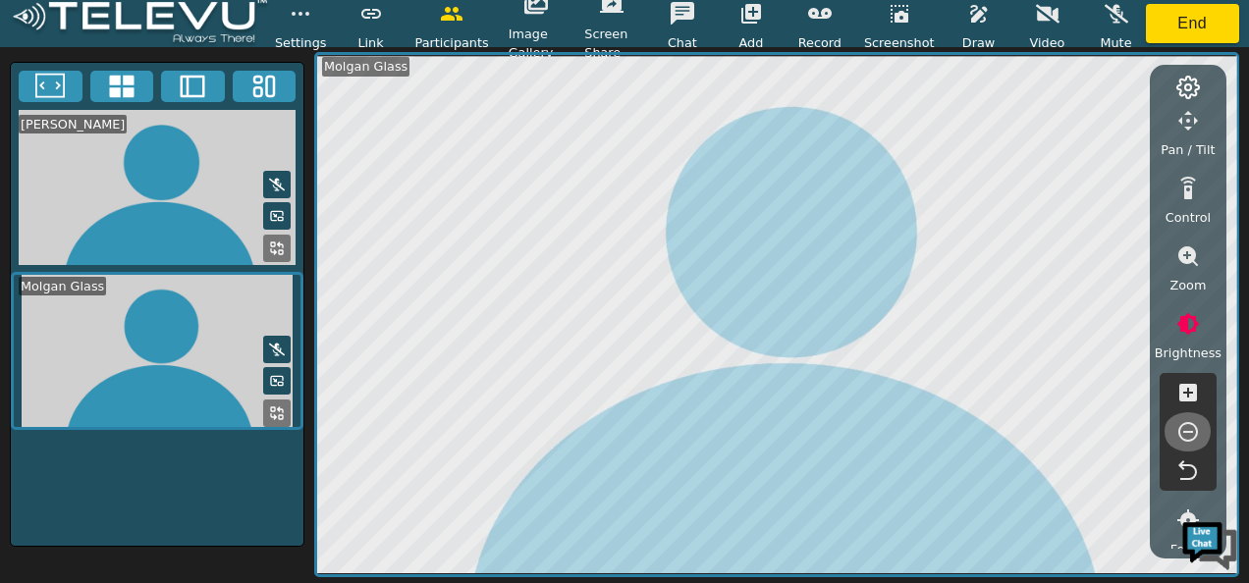
click at [1188, 428] on icon "button" at bounding box center [1189, 432] width 24 height 24
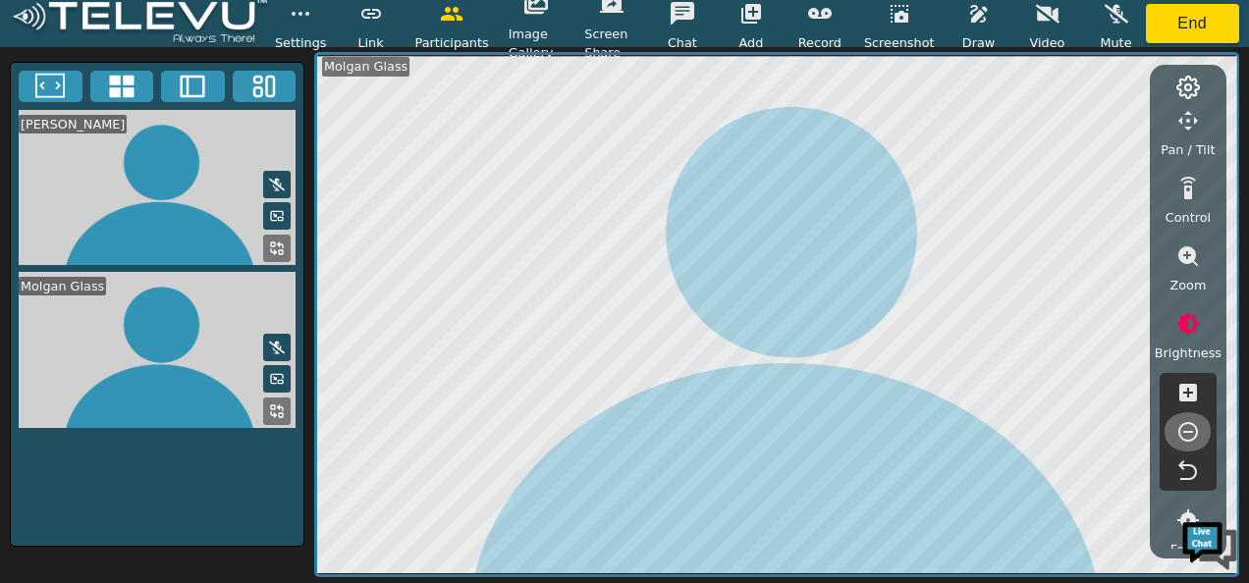
click at [1188, 426] on icon "button" at bounding box center [1189, 432] width 24 height 24
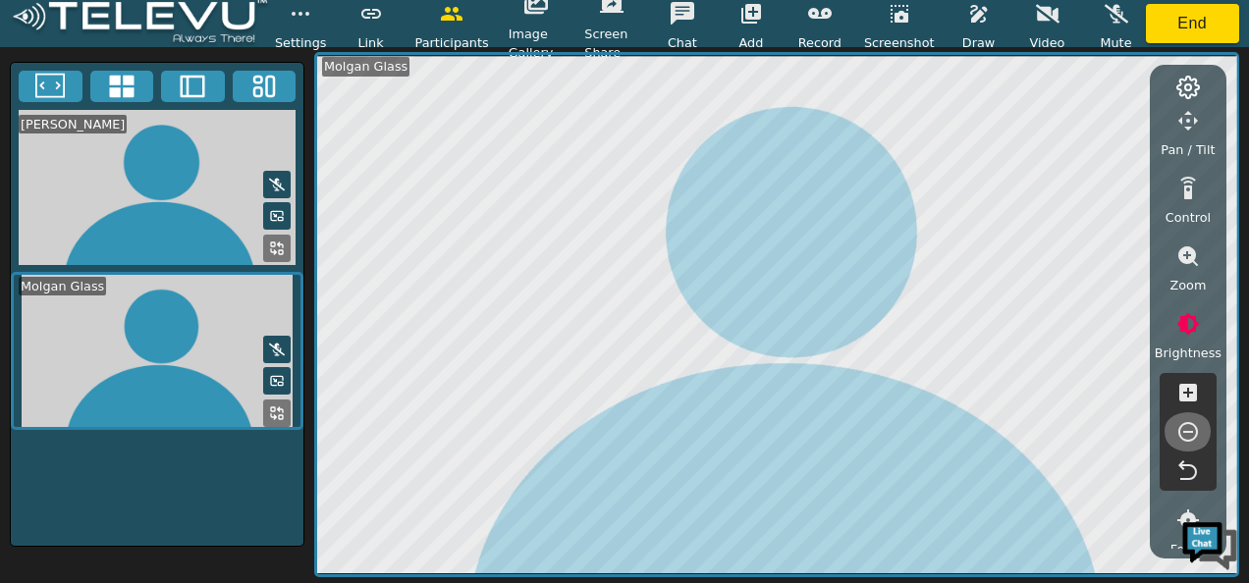
click at [1195, 430] on icon "button" at bounding box center [1189, 432] width 24 height 24
click at [1186, 423] on icon "button" at bounding box center [1189, 432] width 20 height 20
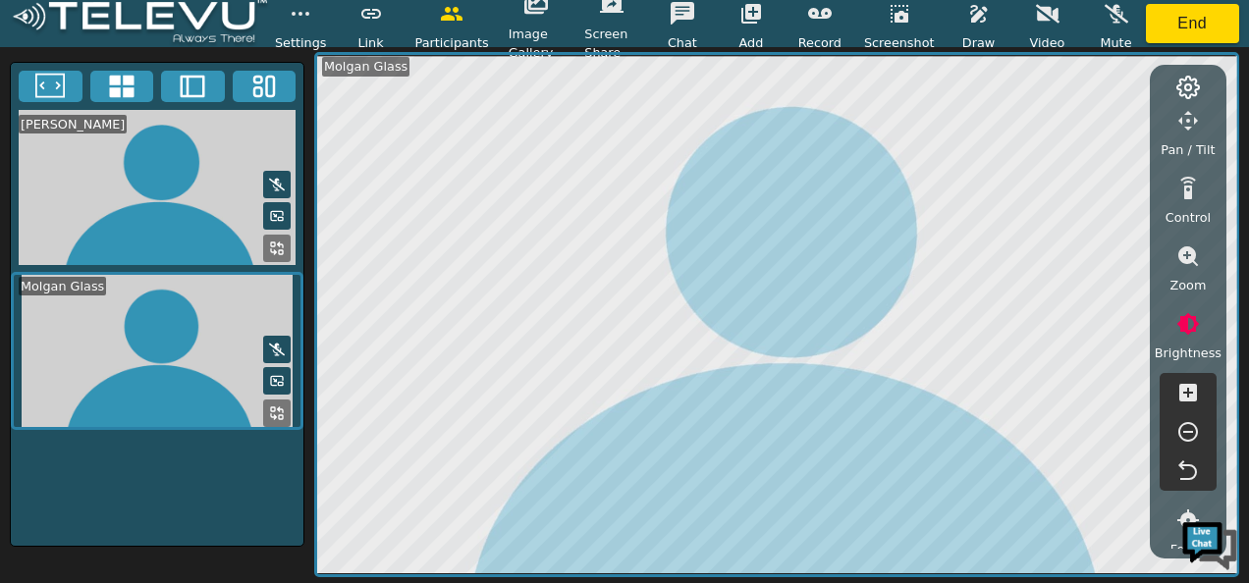
click at [1186, 423] on icon "button" at bounding box center [1189, 432] width 20 height 20
click at [1187, 430] on icon "button" at bounding box center [1189, 432] width 20 height 20
click at [1194, 24] on button "End" at bounding box center [1193, 23] width 94 height 39
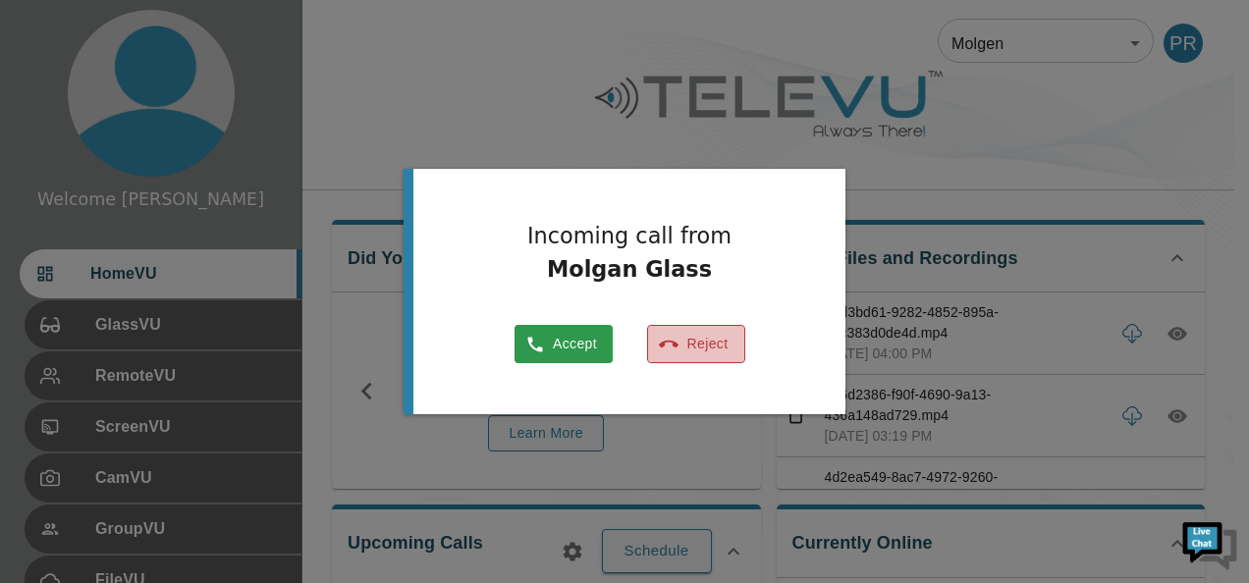
click at [710, 335] on button "Reject" at bounding box center [696, 344] width 98 height 38
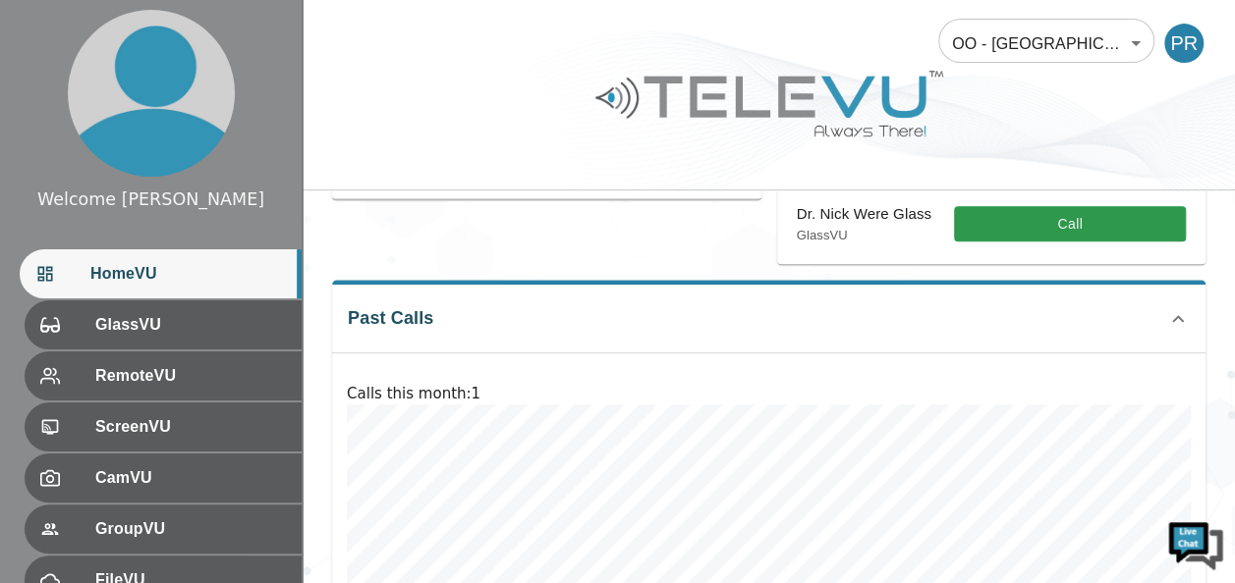
scroll to position [329, 0]
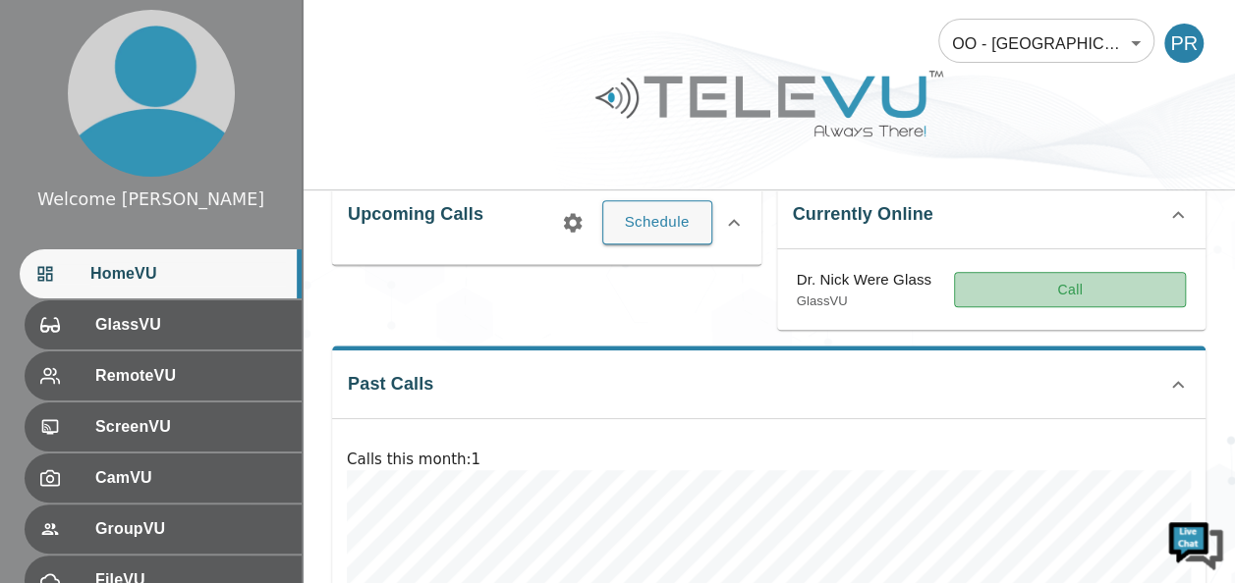
click at [1029, 293] on button "Call" at bounding box center [1070, 290] width 232 height 36
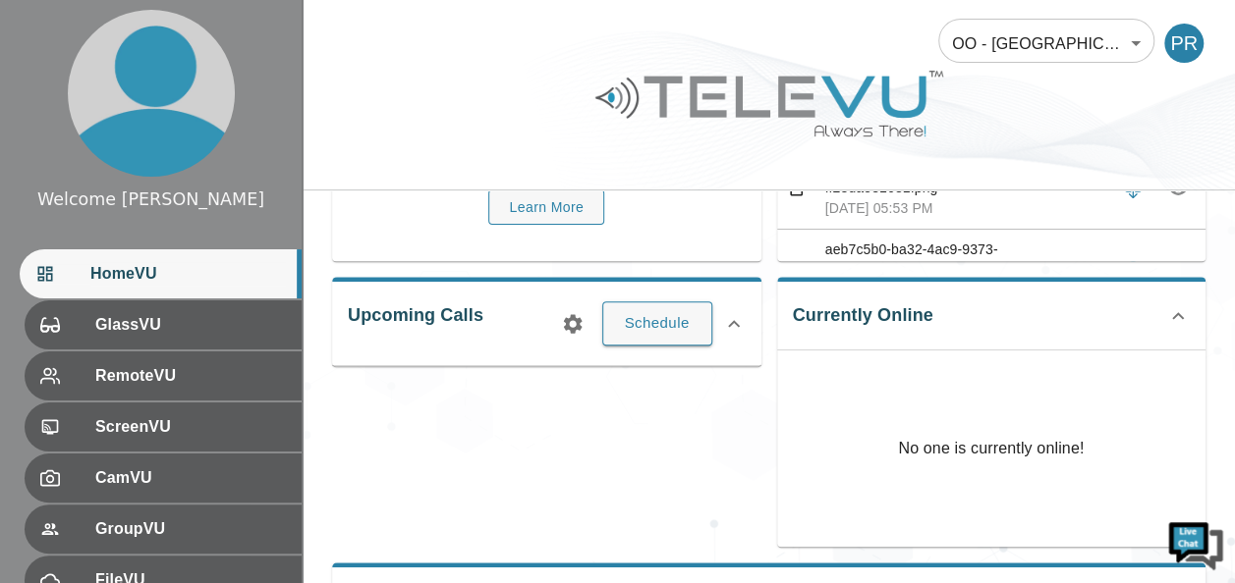
scroll to position [236, 0]
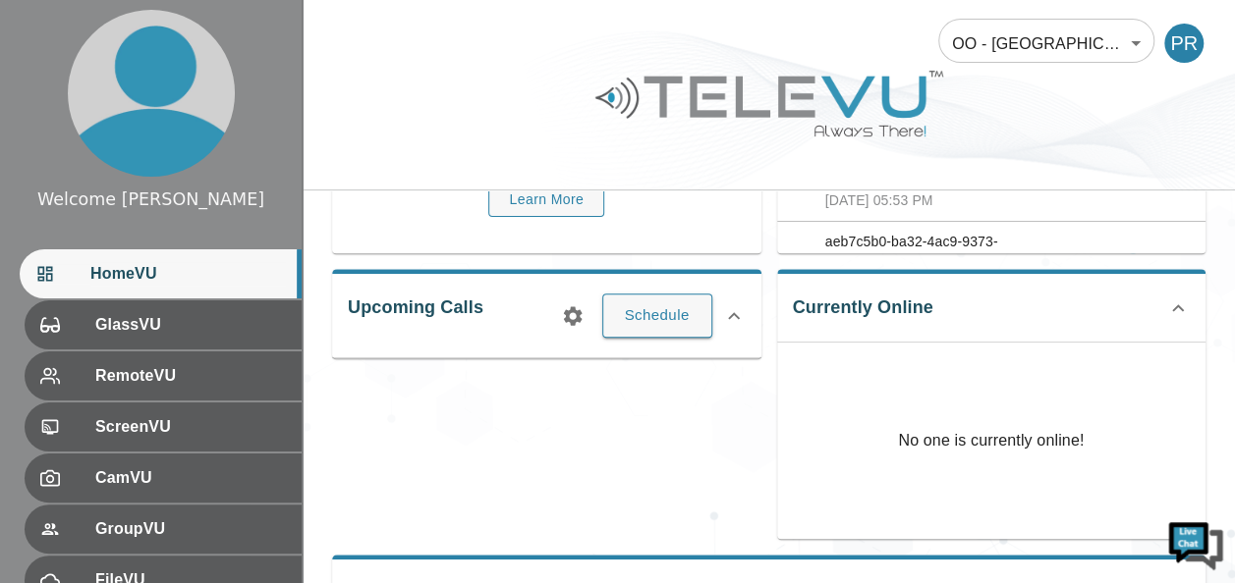
click at [1180, 308] on icon at bounding box center [1178, 307] width 12 height 7
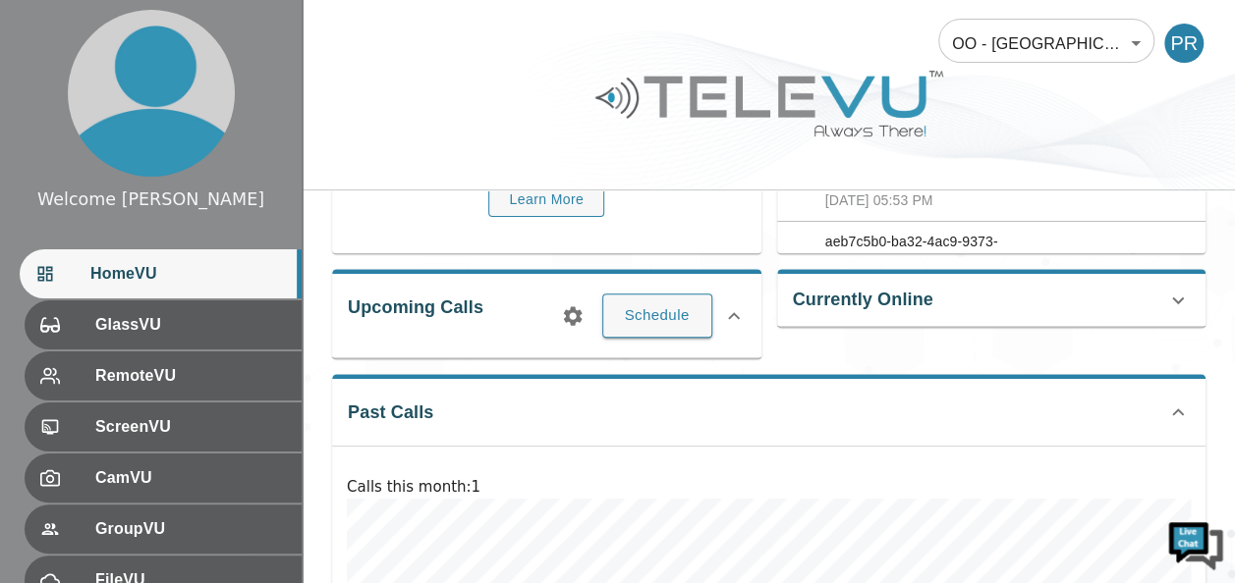
click at [1173, 298] on icon at bounding box center [1178, 300] width 12 height 7
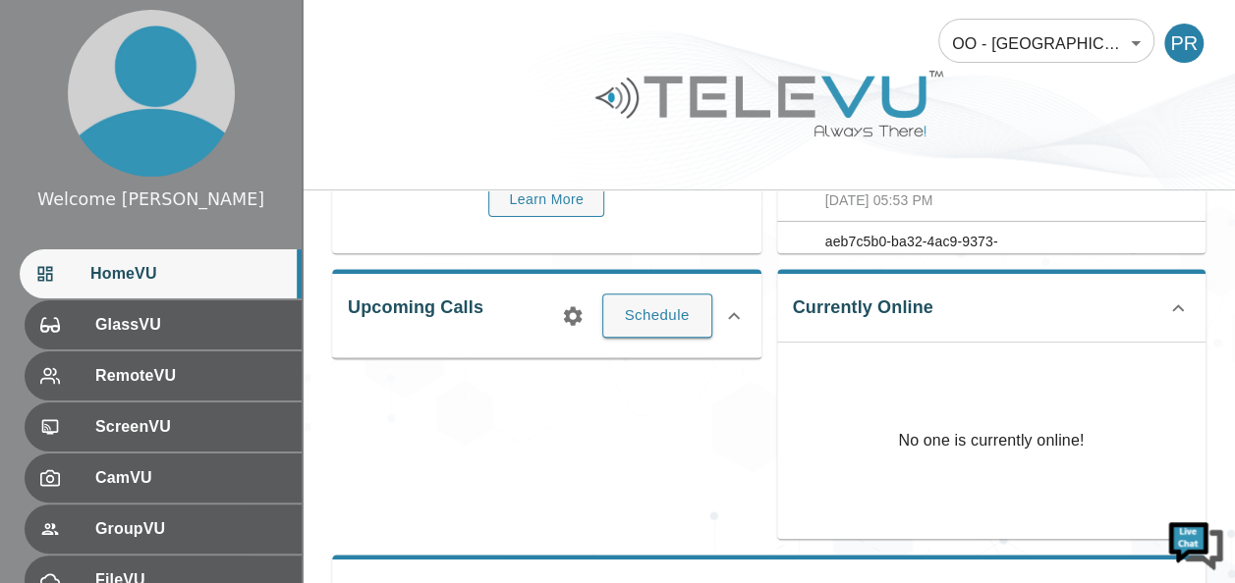
click at [1173, 298] on icon at bounding box center [1178, 309] width 24 height 24
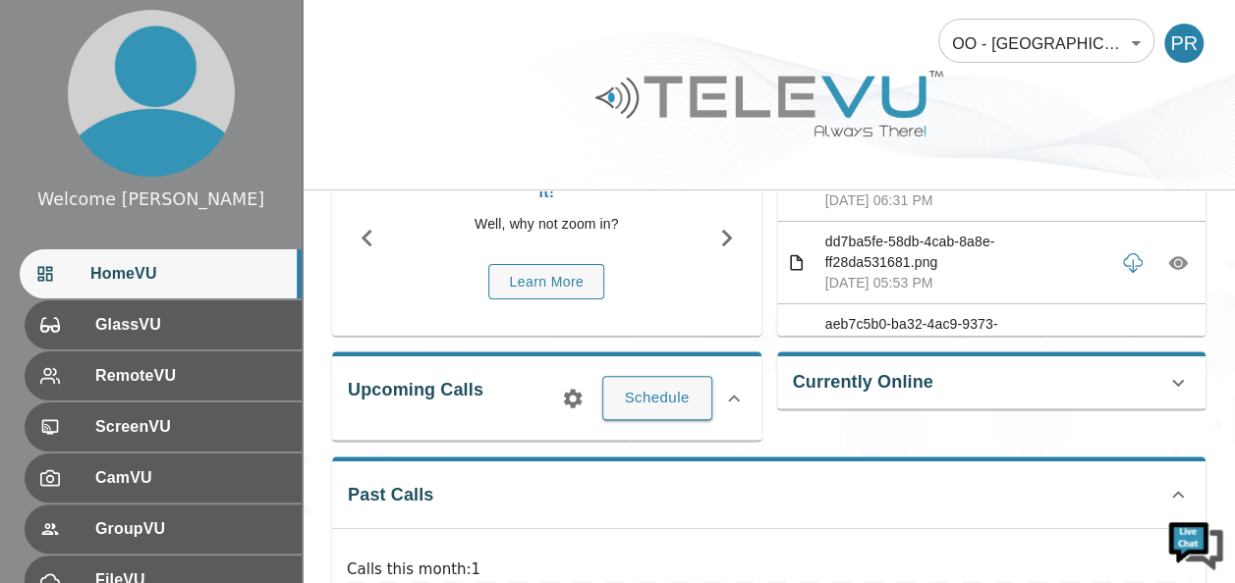
scroll to position [145, 0]
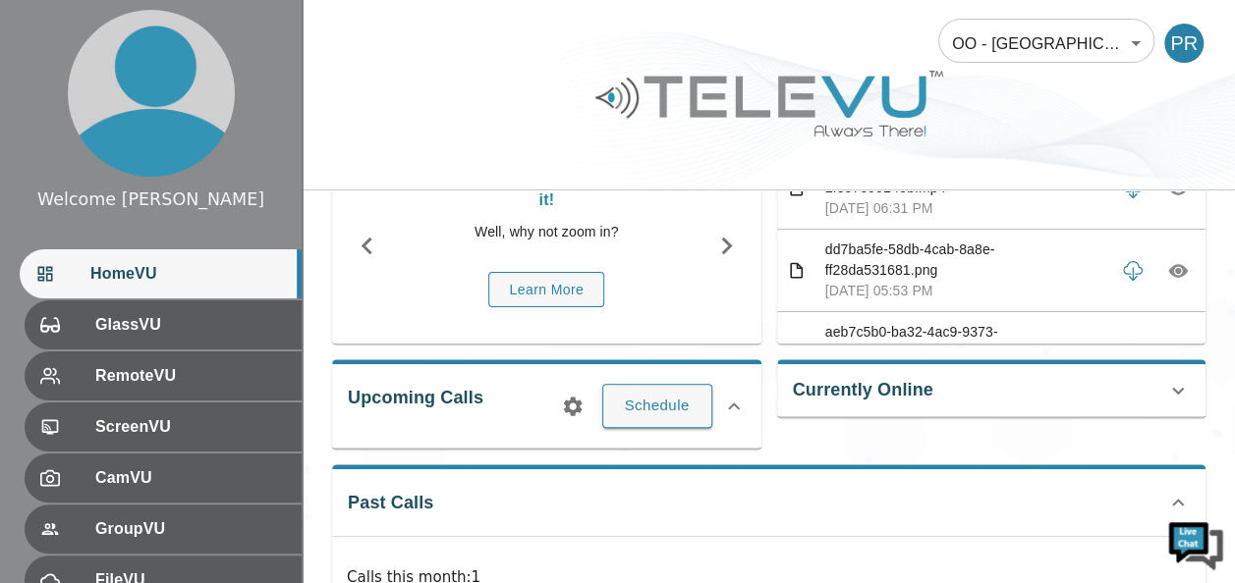
click at [1178, 387] on icon at bounding box center [1178, 391] width 24 height 24
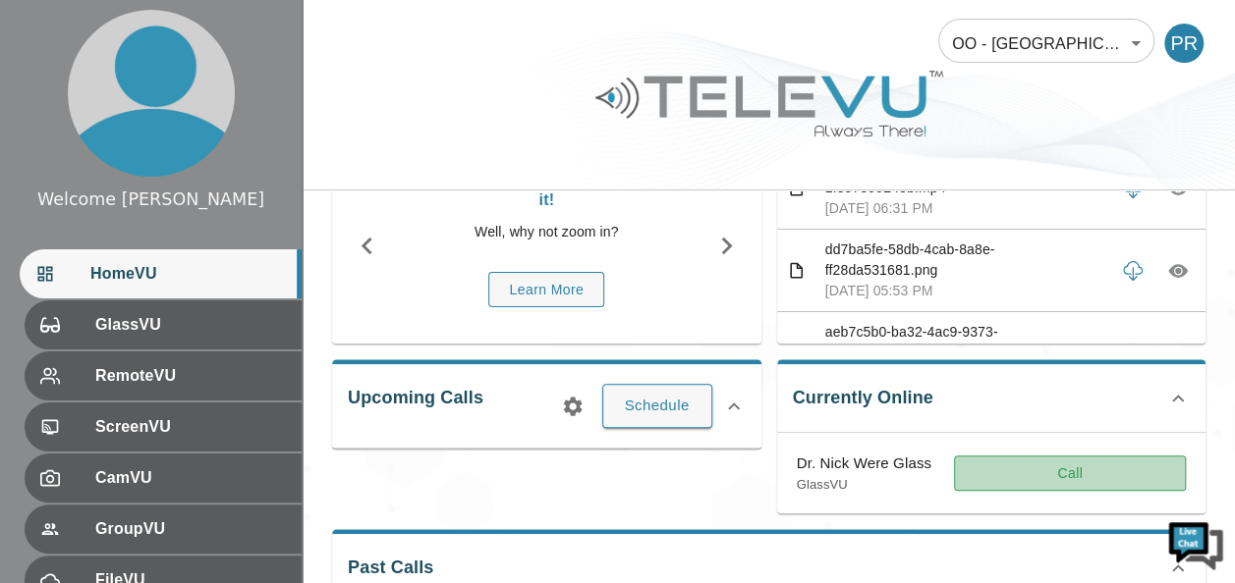
click at [1066, 462] on button "Call" at bounding box center [1070, 474] width 232 height 36
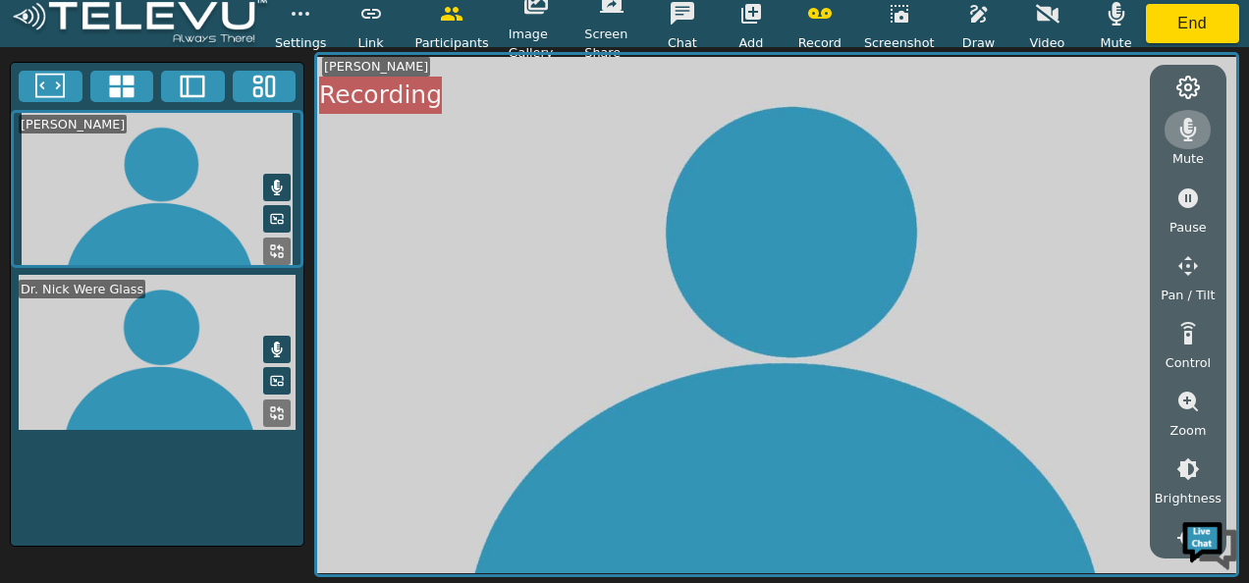
click at [1190, 132] on icon "button" at bounding box center [1189, 130] width 17 height 24
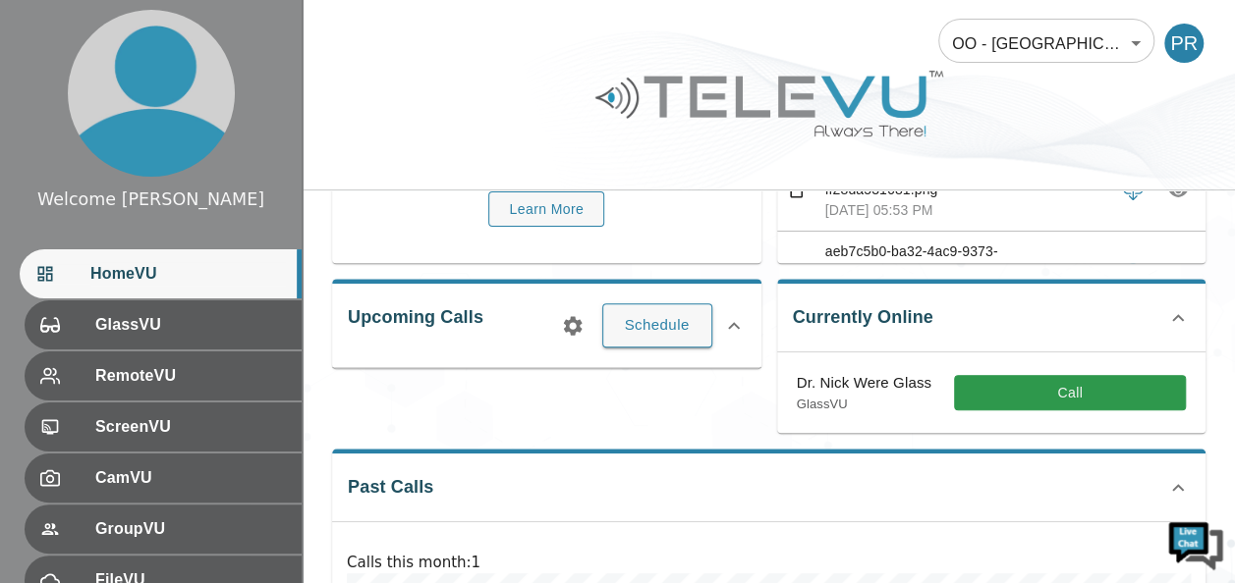
scroll to position [236, 0]
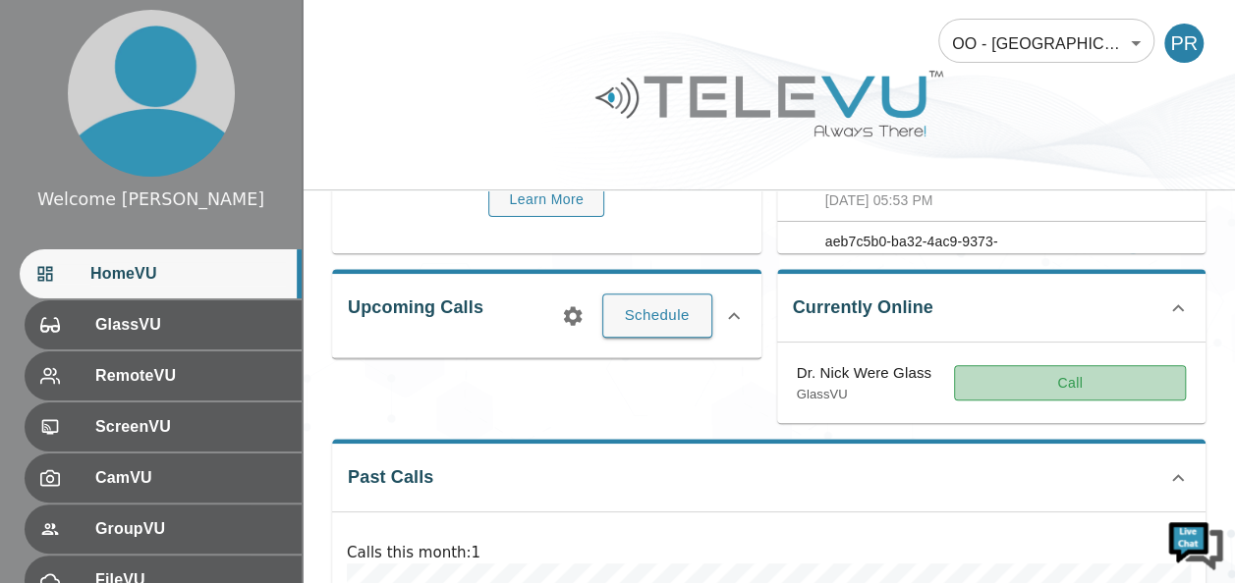
click at [1041, 373] on button "Call" at bounding box center [1070, 383] width 232 height 36
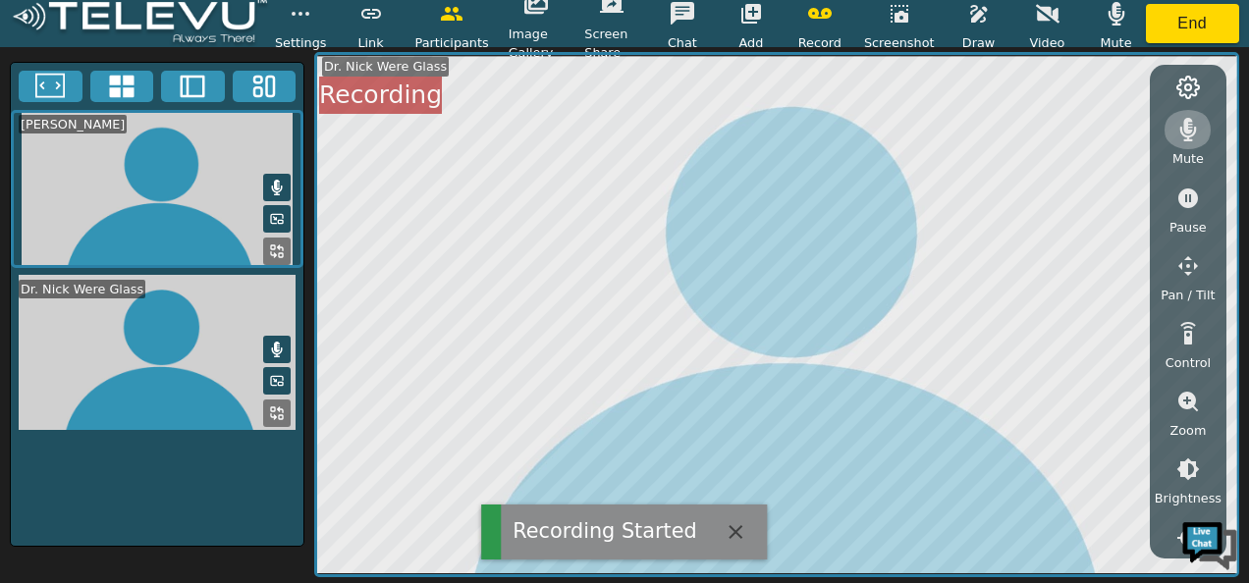
click at [1201, 123] on button "button" at bounding box center [1188, 129] width 49 height 39
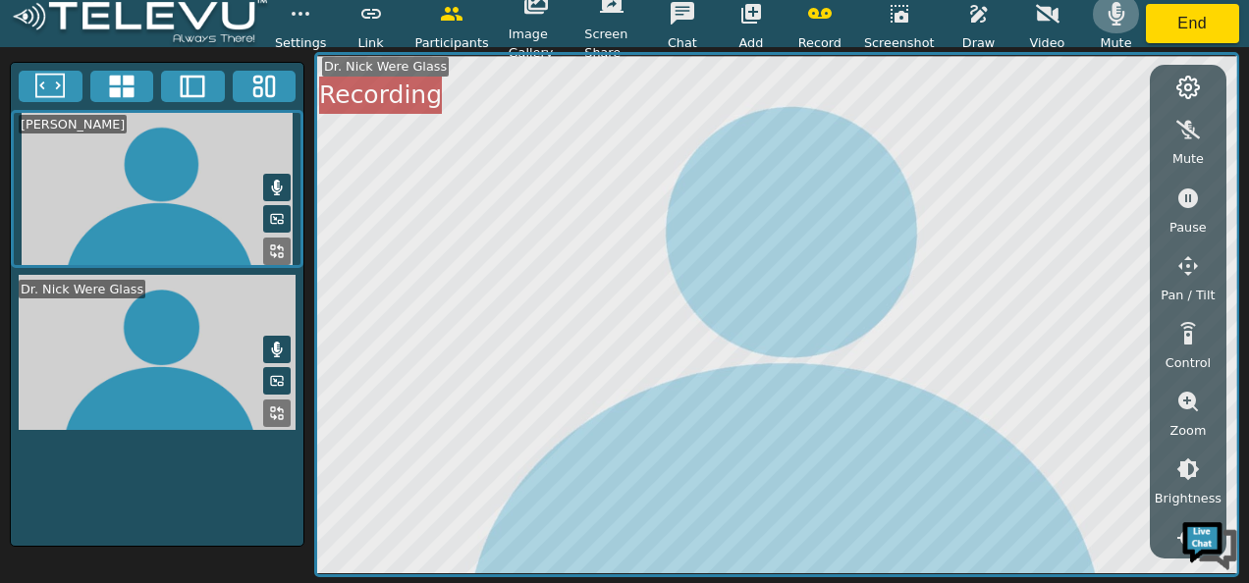
click at [1114, 7] on icon "button" at bounding box center [1117, 14] width 24 height 24
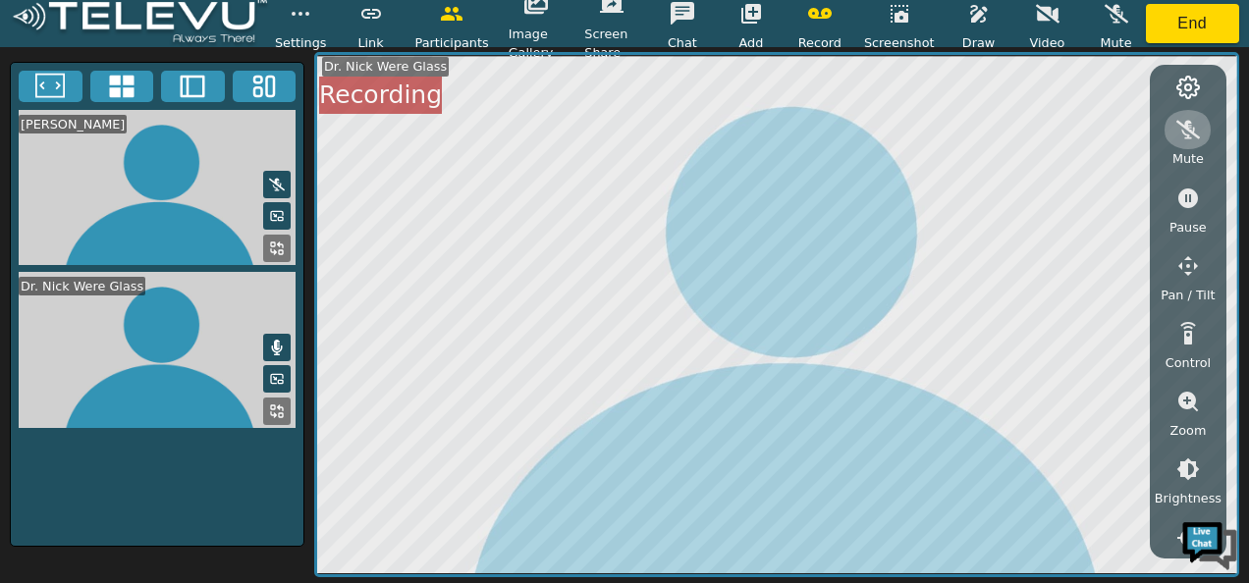
click at [1195, 135] on icon "button" at bounding box center [1189, 130] width 24 height 19
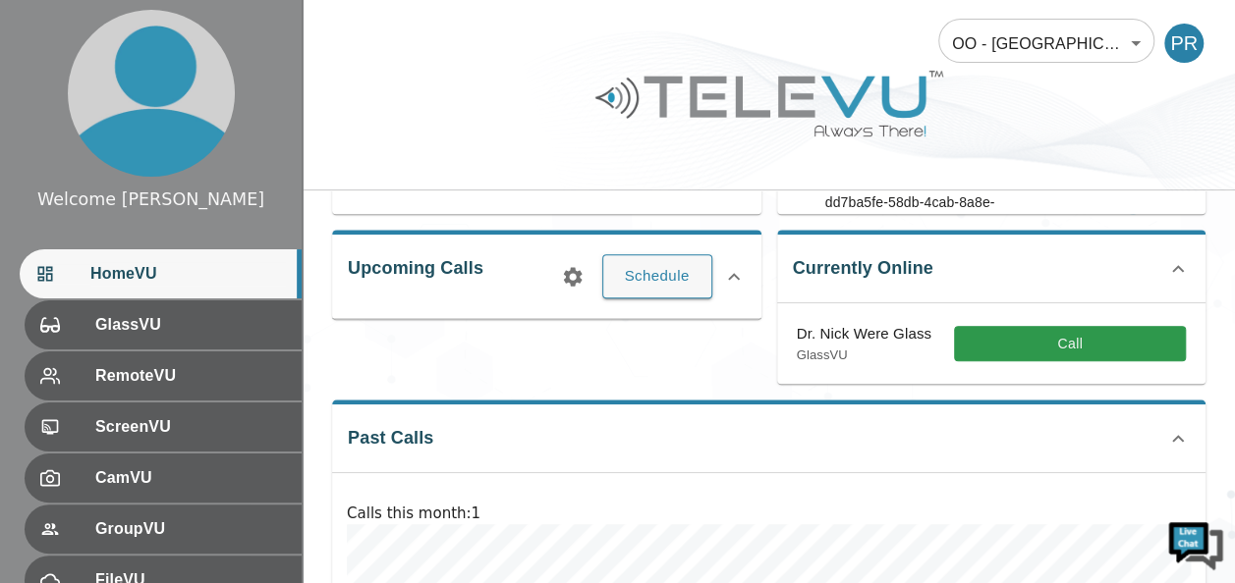
scroll to position [274, 0]
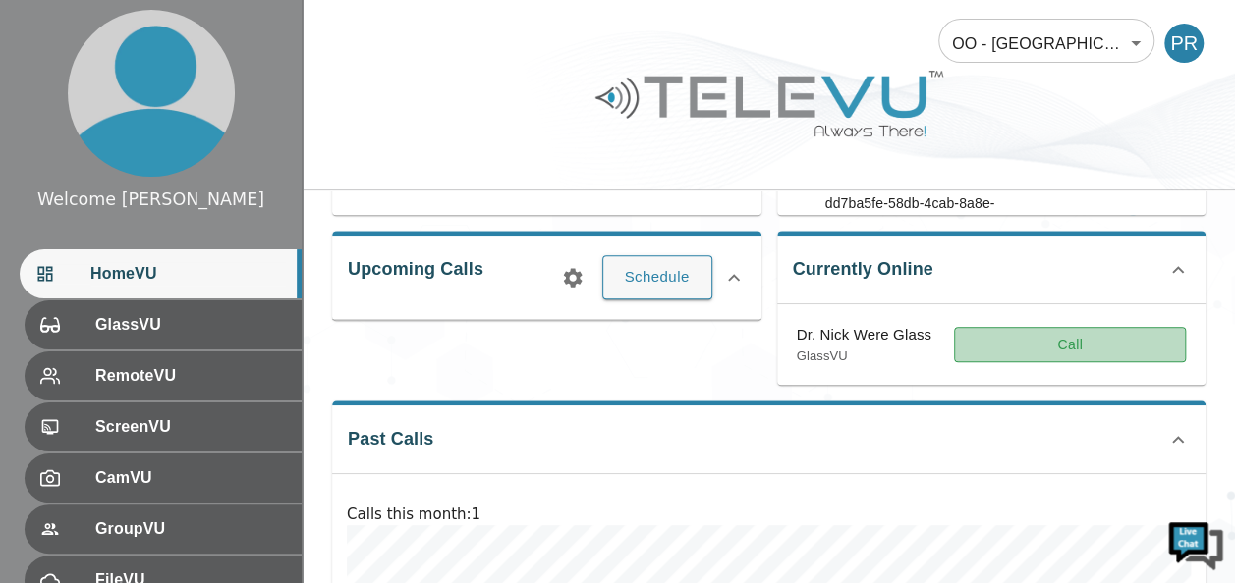
click at [1060, 352] on button "Call" at bounding box center [1070, 345] width 232 height 36
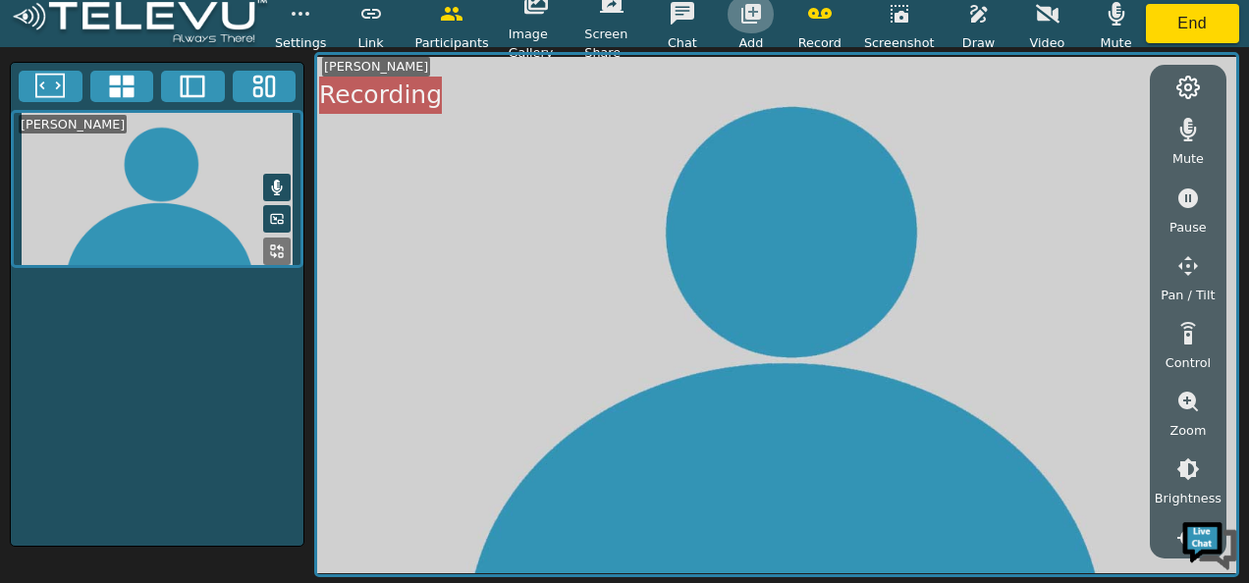
click at [761, 22] on icon "button" at bounding box center [752, 14] width 20 height 20
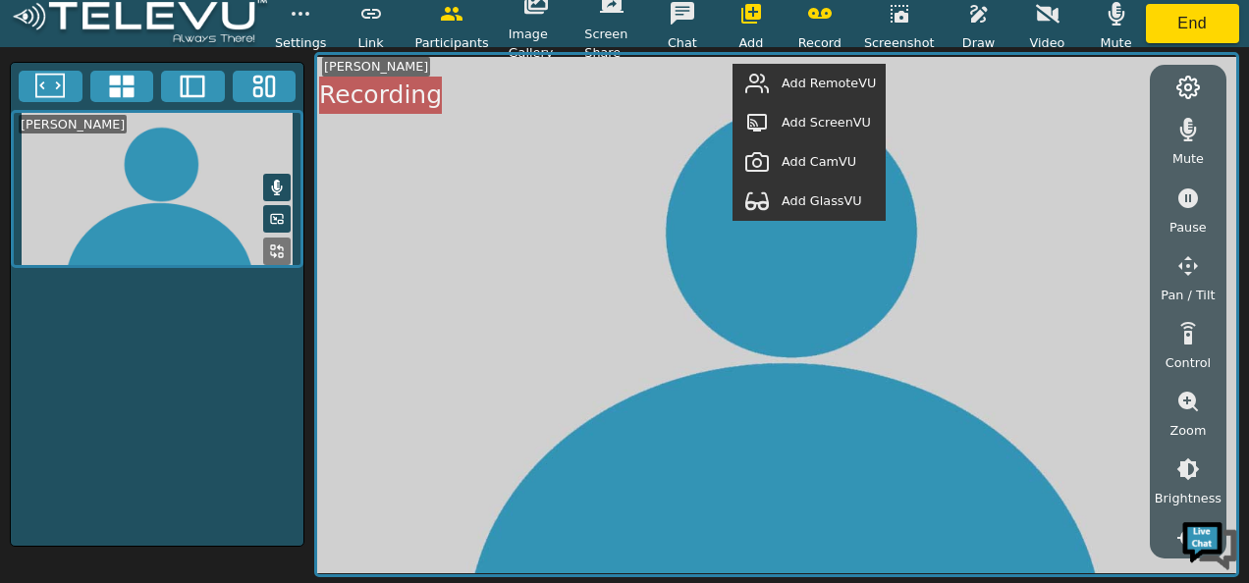
click at [808, 195] on span "Add GlassVU" at bounding box center [822, 201] width 81 height 19
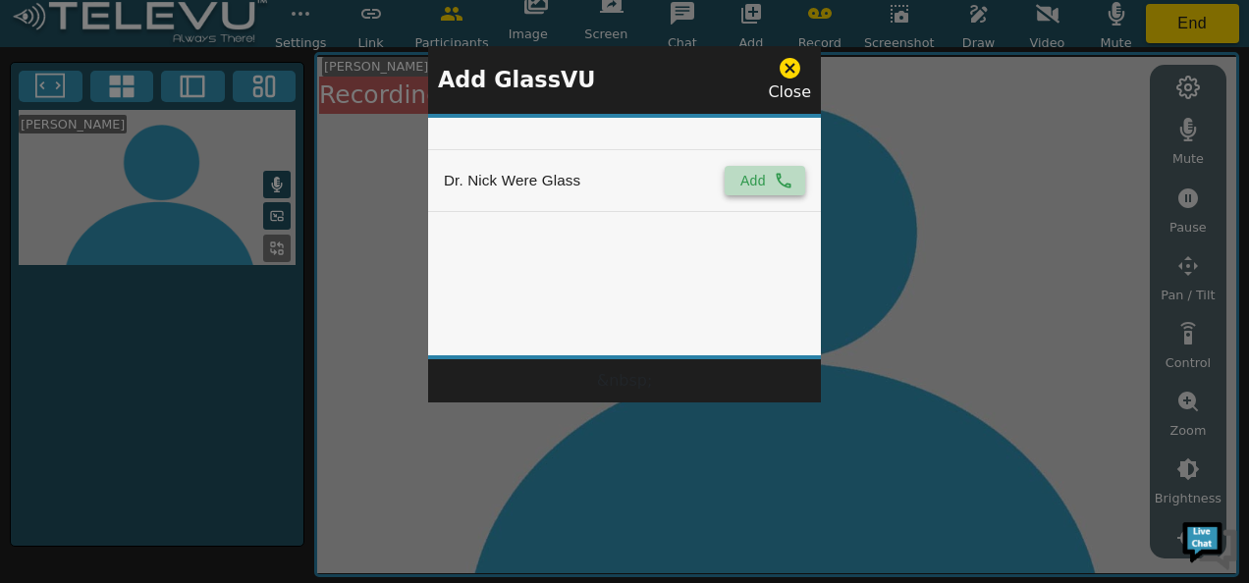
click at [746, 182] on button "Add" at bounding box center [765, 180] width 81 height 29
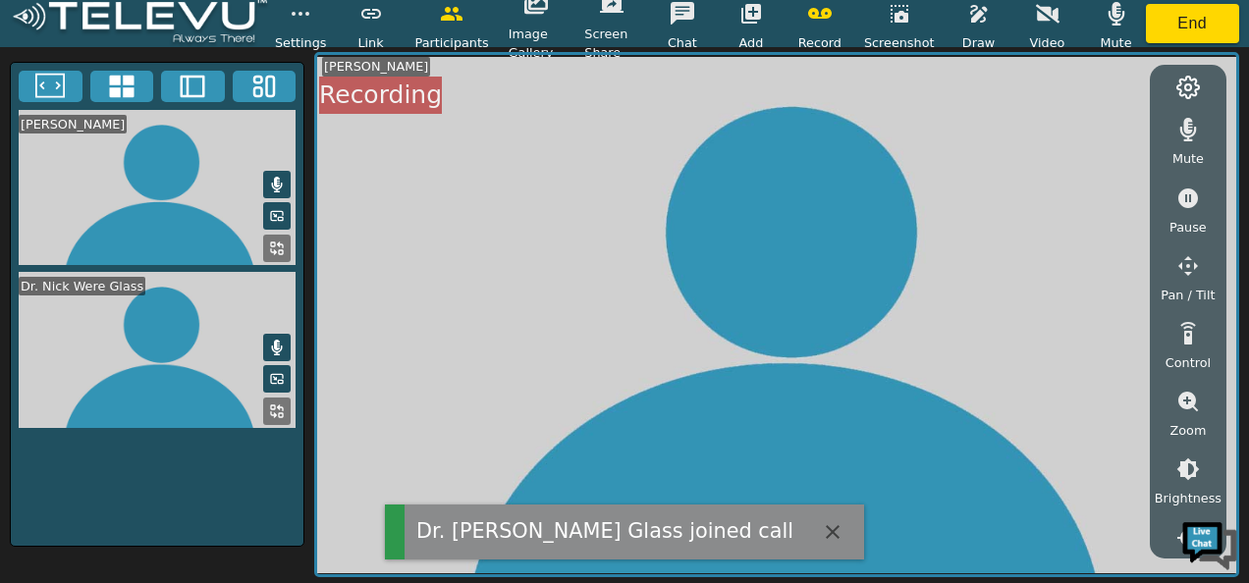
click at [275, 406] on rect at bounding box center [273, 408] width 4 height 4
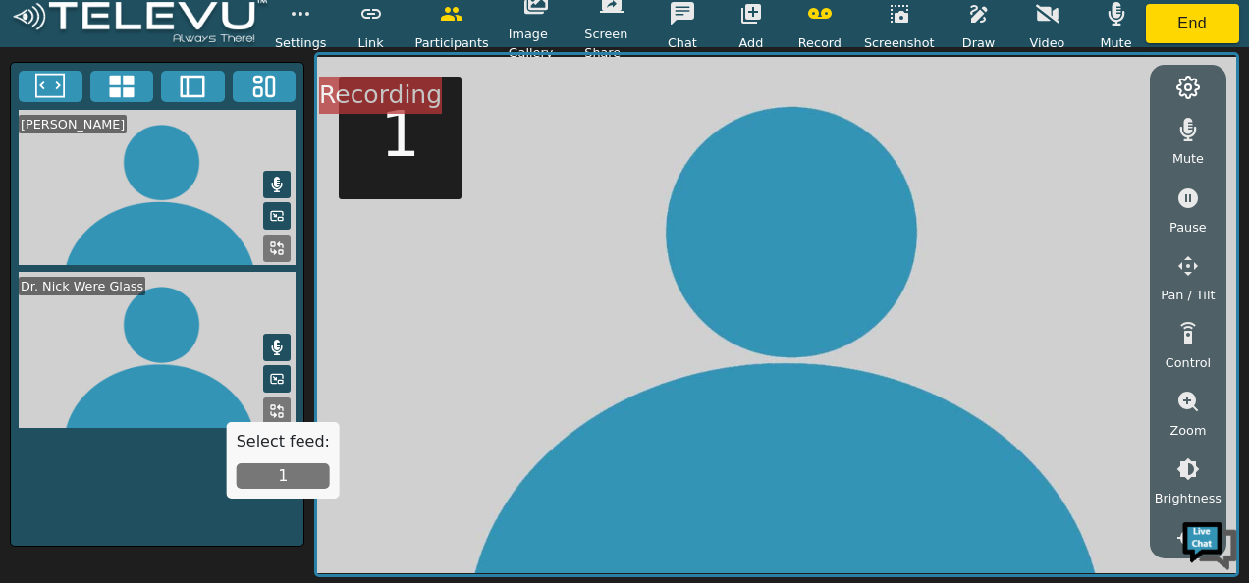
click at [283, 473] on button "1" at bounding box center [283, 477] width 93 height 26
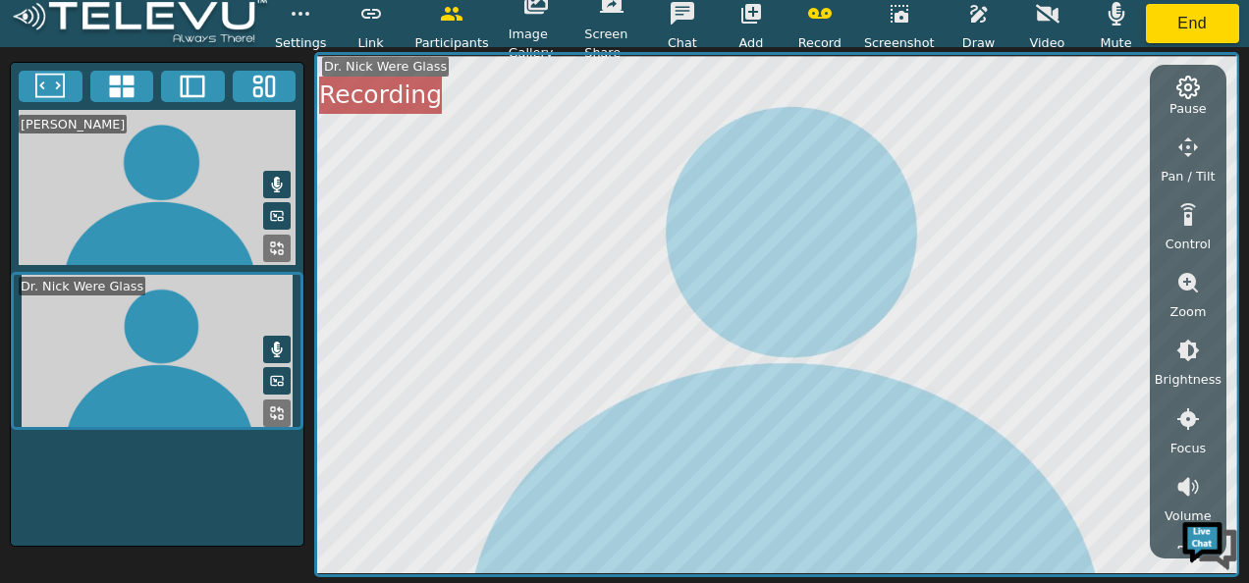
scroll to position [123, 0]
click at [1184, 350] on icon "button" at bounding box center [1189, 347] width 23 height 23
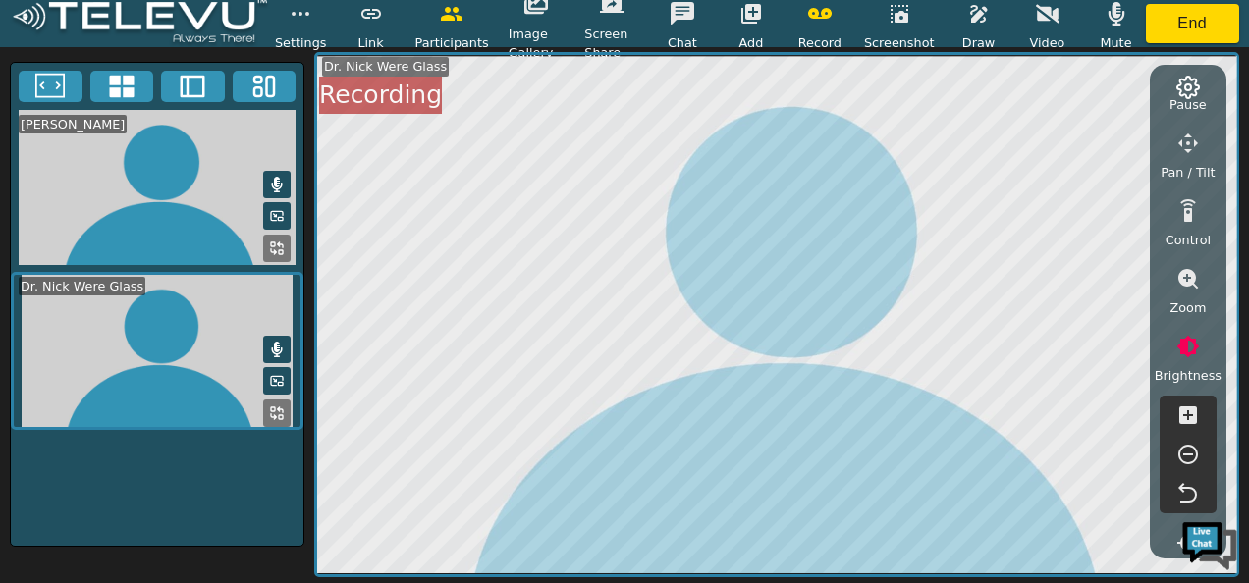
click at [1185, 446] on icon "button" at bounding box center [1189, 455] width 20 height 20
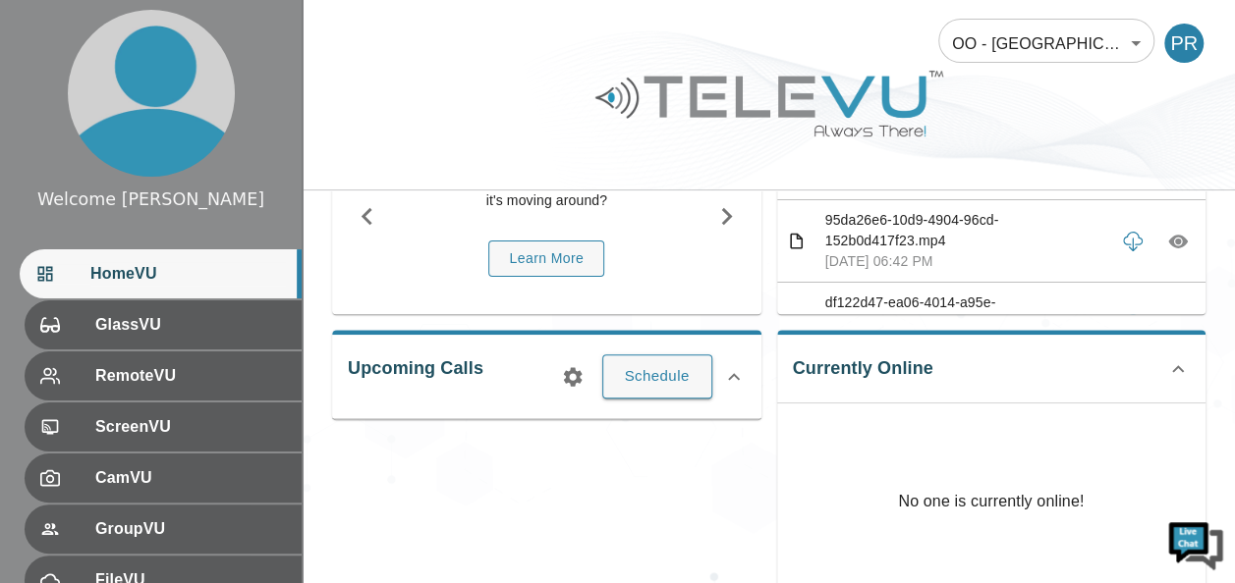
scroll to position [196, 0]
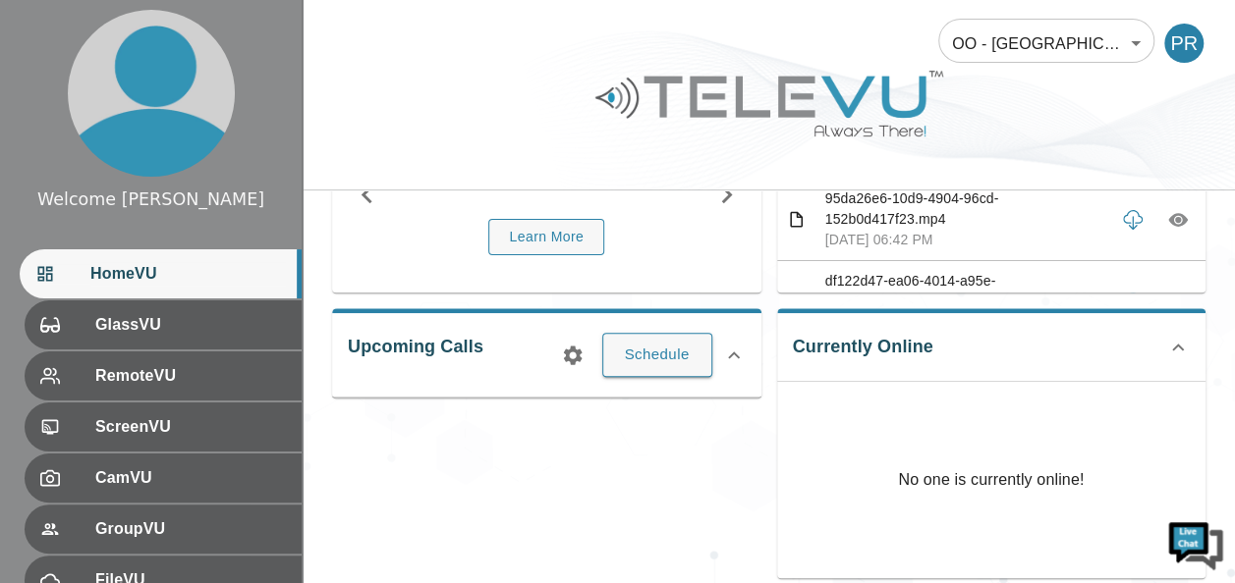
click at [1179, 345] on icon at bounding box center [1178, 347] width 12 height 7
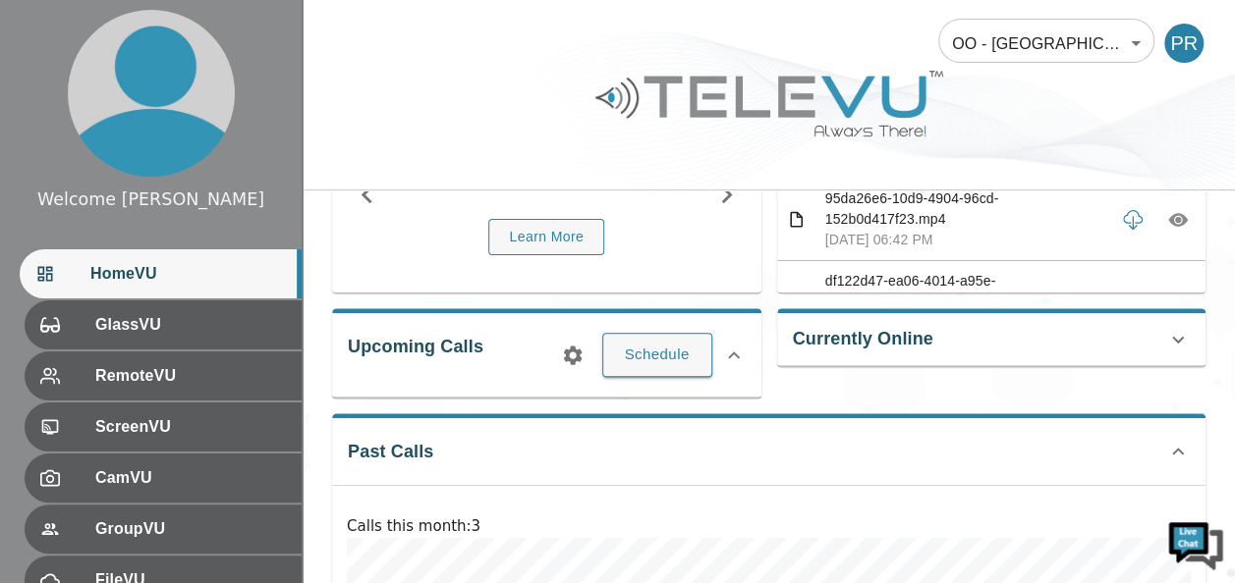
click at [1179, 345] on icon at bounding box center [1178, 340] width 24 height 24
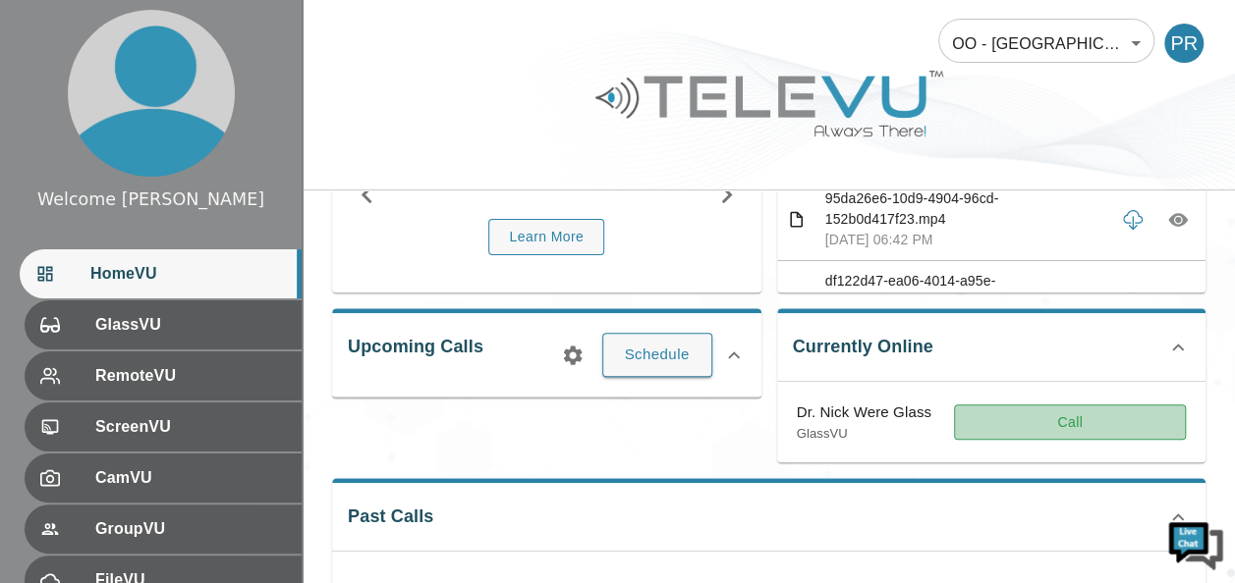
click at [1031, 428] on button "Call" at bounding box center [1070, 423] width 232 height 36
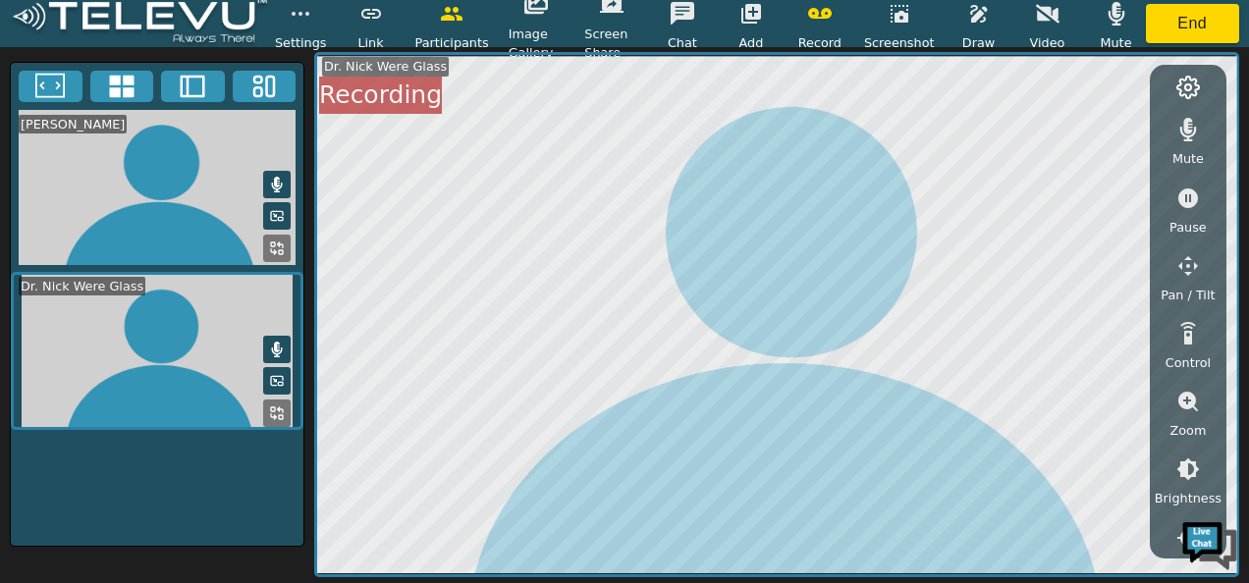
click at [272, 347] on icon at bounding box center [277, 350] width 11 height 16
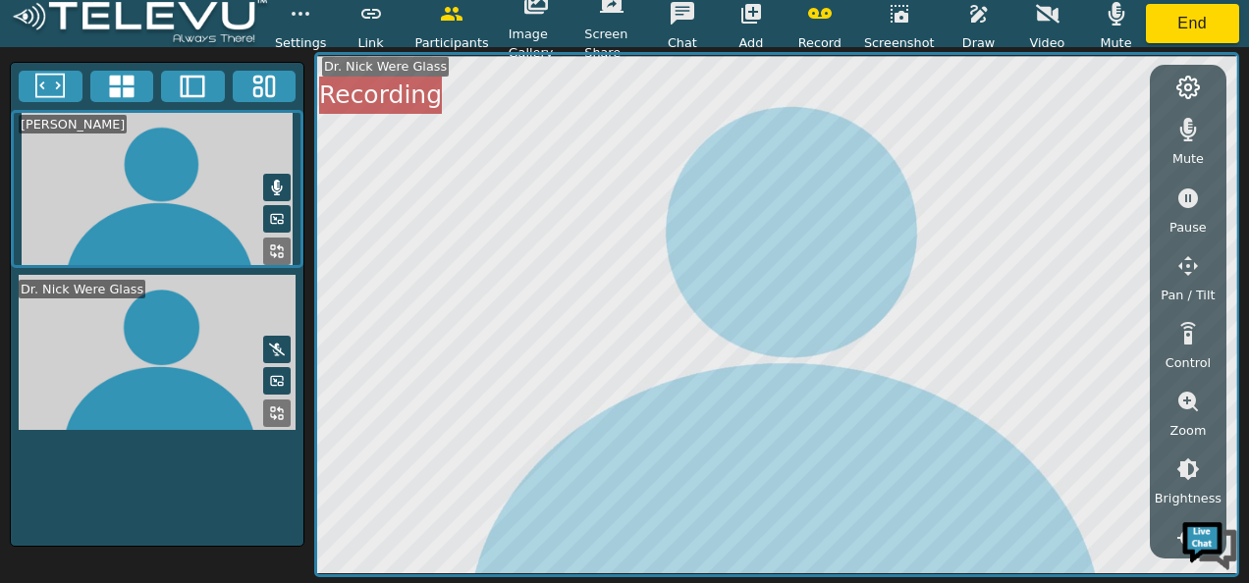
click at [276, 344] on icon at bounding box center [277, 350] width 16 height 13
click at [1190, 127] on icon "button" at bounding box center [1189, 130] width 17 height 24
click at [1186, 129] on icon "button" at bounding box center [1189, 130] width 24 height 19
click at [275, 187] on icon at bounding box center [277, 188] width 11 height 16
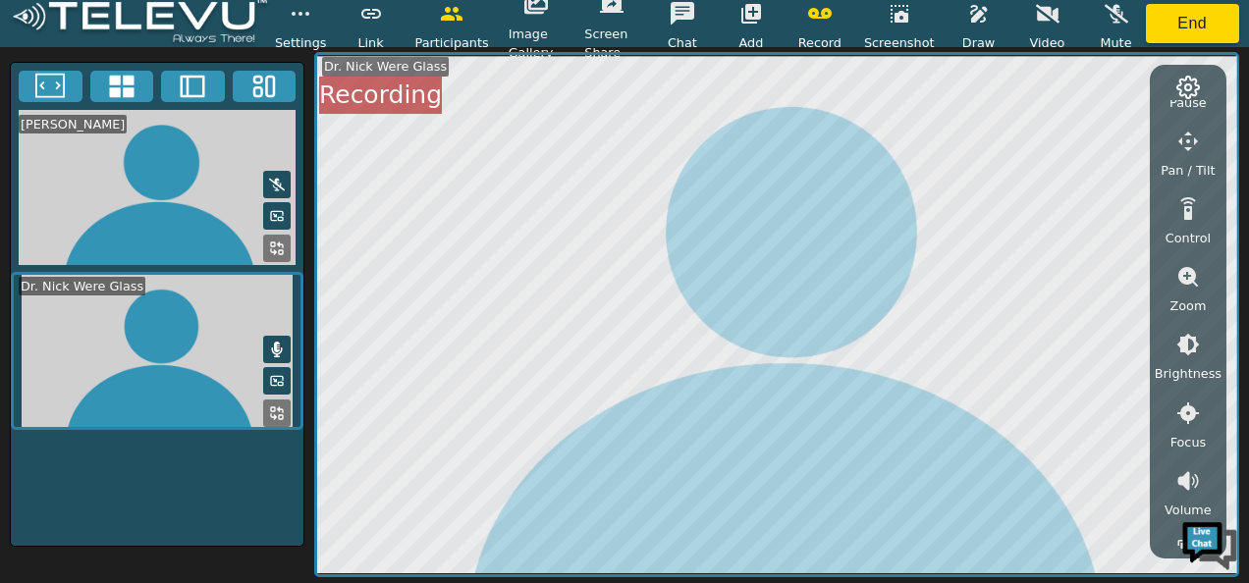
scroll to position [127, 0]
click at [1186, 271] on icon "button" at bounding box center [1189, 275] width 24 height 24
click at [1183, 381] on icon "button" at bounding box center [1189, 382] width 24 height 24
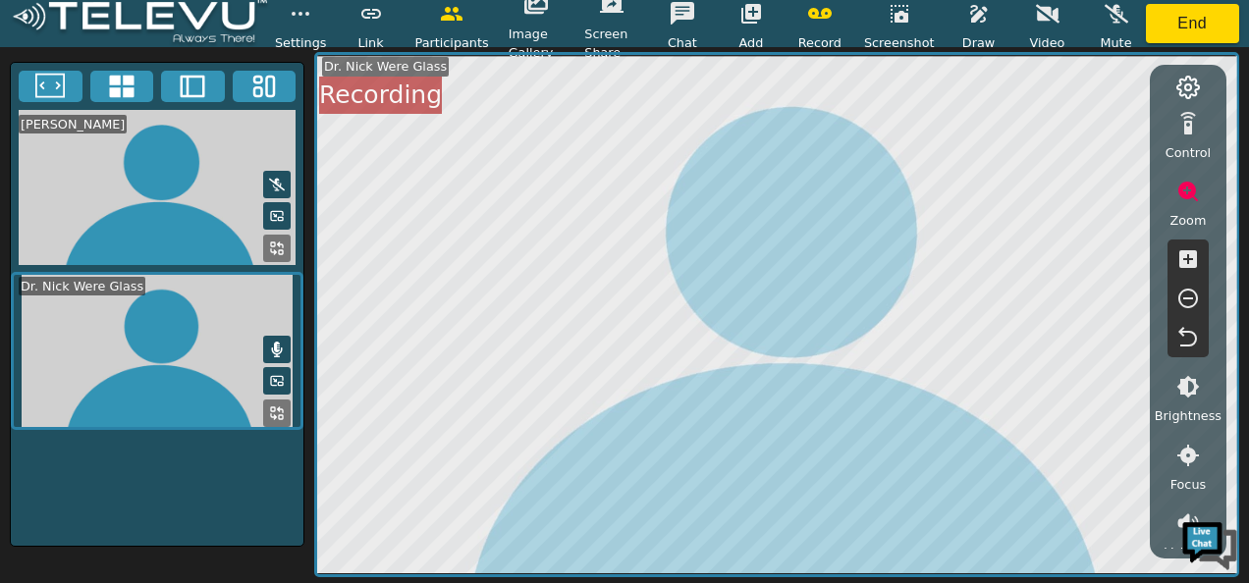
scroll to position [277, 0]
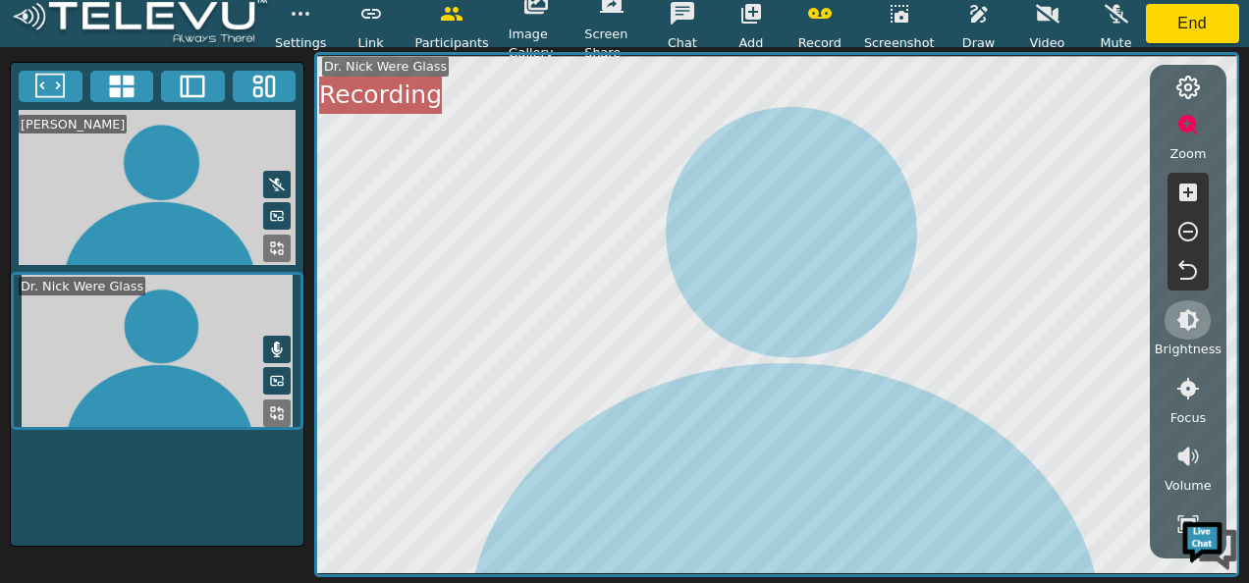
click at [1183, 324] on icon "button" at bounding box center [1189, 320] width 23 height 23
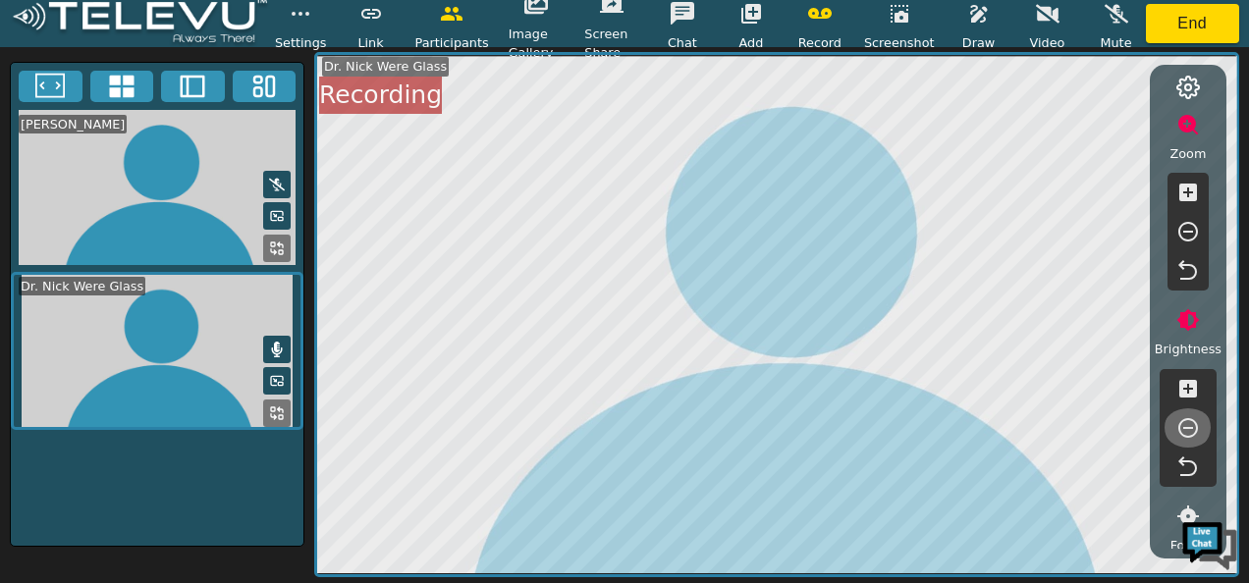
click at [1189, 421] on icon "button" at bounding box center [1189, 428] width 24 height 24
